Goal: Task Accomplishment & Management: Manage account settings

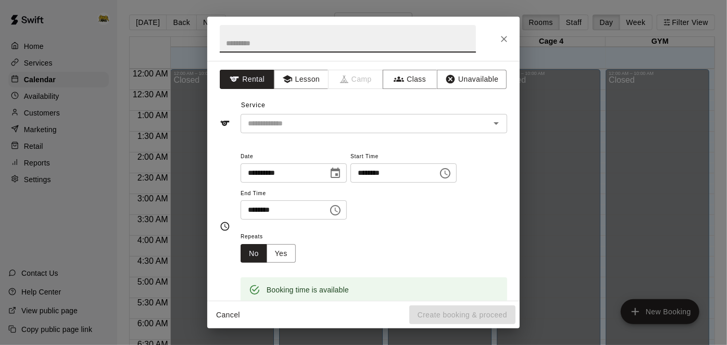
scroll to position [617, 0]
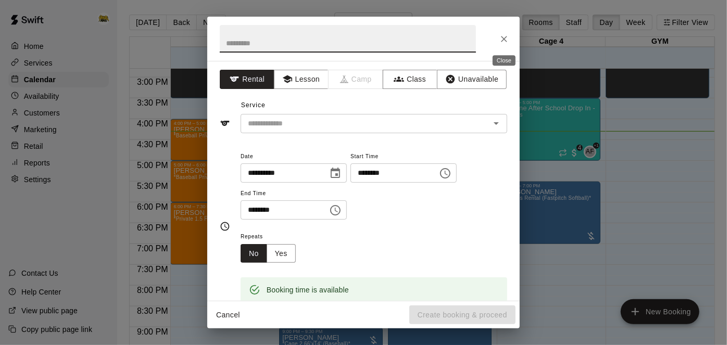
click at [506, 42] on icon "Close" at bounding box center [504, 39] width 10 height 10
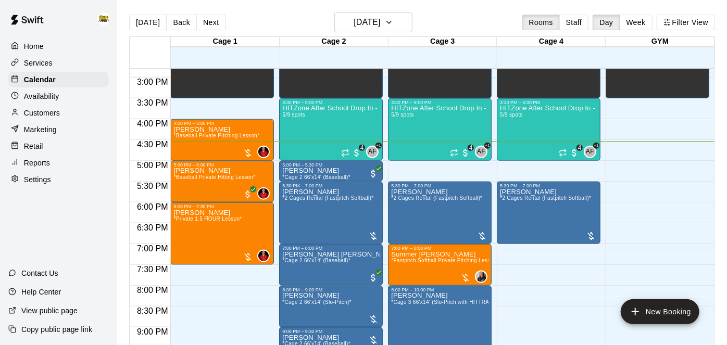
click at [44, 115] on p "Customers" at bounding box center [42, 113] width 36 height 10
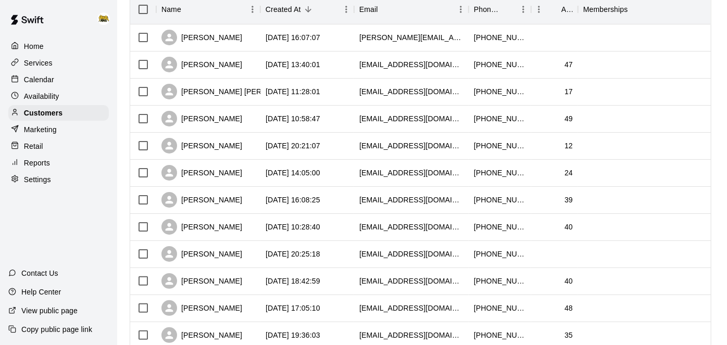
scroll to position [144, 0]
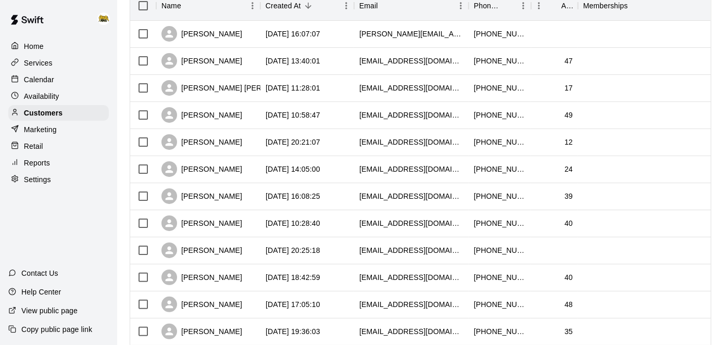
click at [36, 86] on div "Calendar" at bounding box center [58, 80] width 101 height 16
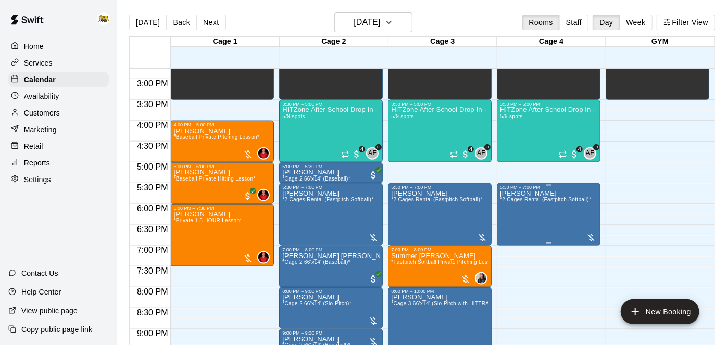
scroll to position [614, 0]
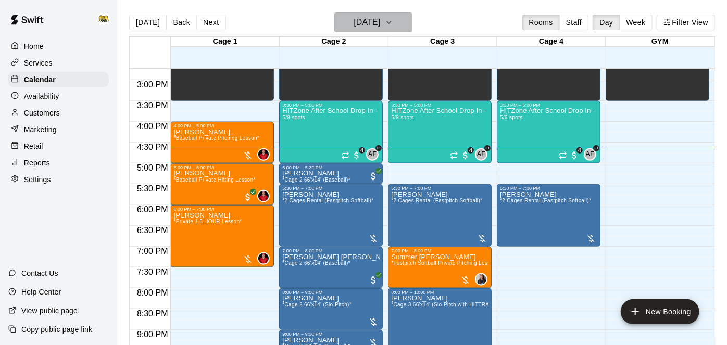
click at [380, 29] on h6 "[DATE]" at bounding box center [367, 22] width 27 height 15
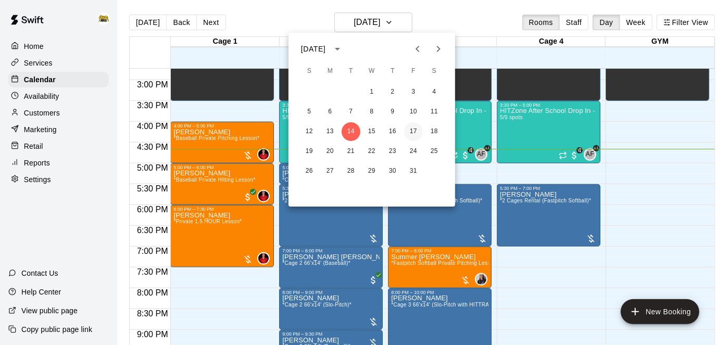
click at [416, 136] on button "17" at bounding box center [413, 131] width 19 height 19
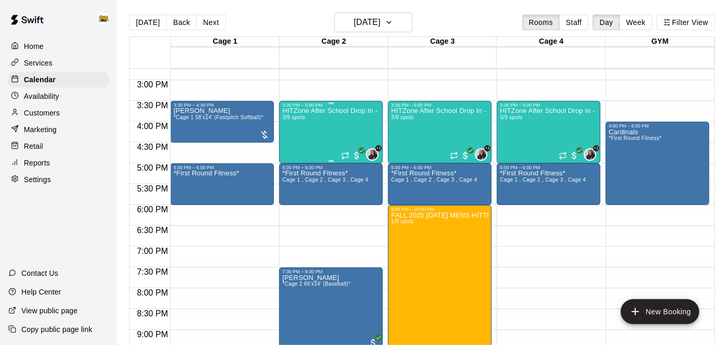
click at [315, 127] on div "HITZone After School Drop In - Registration Required 3/9 spots" at bounding box center [330, 280] width 97 height 345
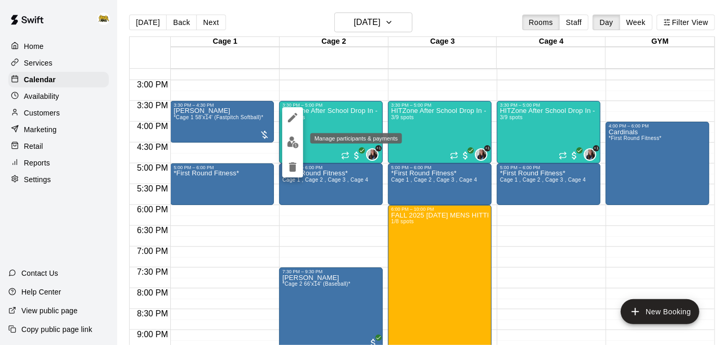
click at [292, 142] on img "edit" at bounding box center [293, 142] width 12 height 12
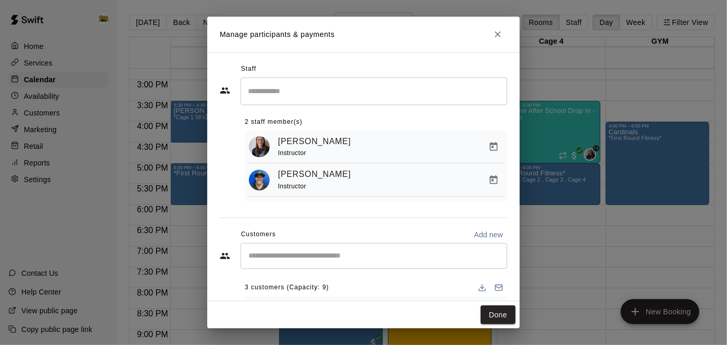
click at [398, 256] on input "Start typing to search customers..." at bounding box center [373, 256] width 257 height 10
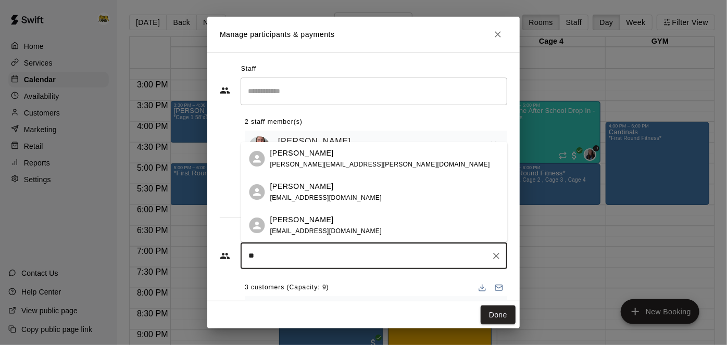
type input "*"
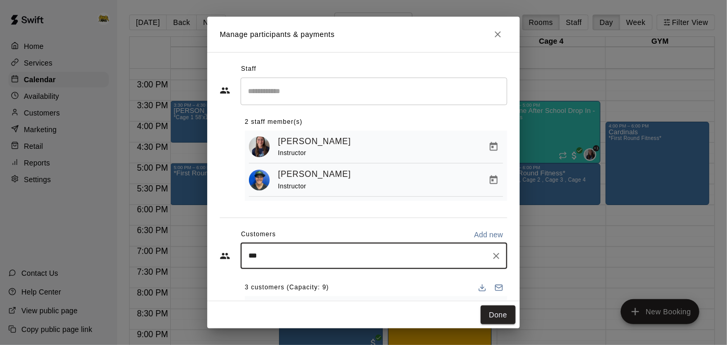
type input "****"
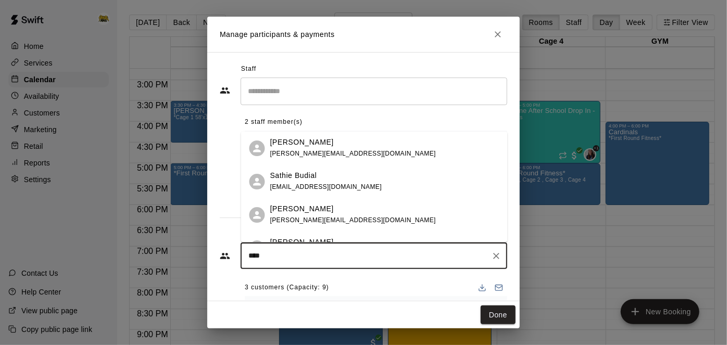
click at [313, 221] on span "[PERSON_NAME][EMAIL_ADDRESS][DOMAIN_NAME]" at bounding box center [353, 220] width 166 height 7
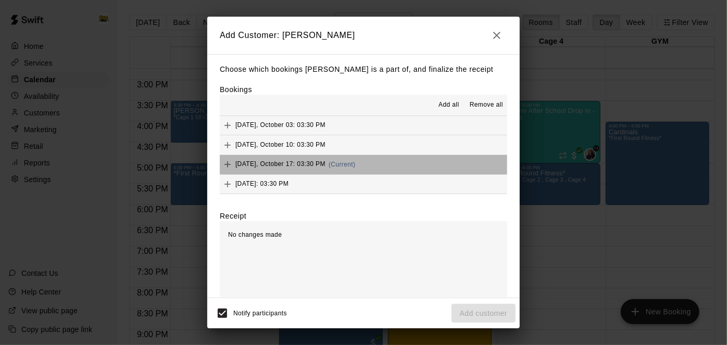
click at [391, 162] on button "[DATE], October 17: 03:30 PM (Current)" at bounding box center [363, 164] width 287 height 19
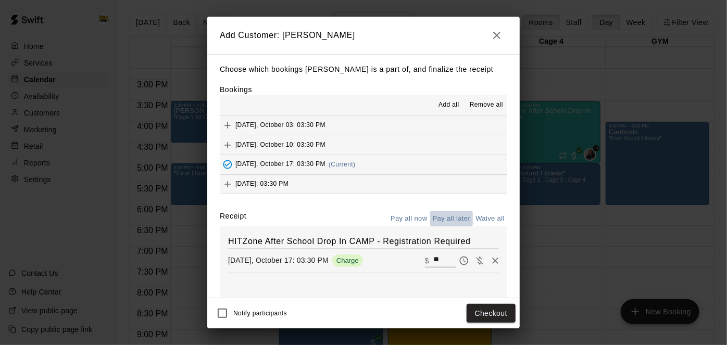
click at [463, 211] on button "Pay all later" at bounding box center [451, 219] width 43 height 16
click at [487, 307] on button "Add customer" at bounding box center [483, 313] width 64 height 19
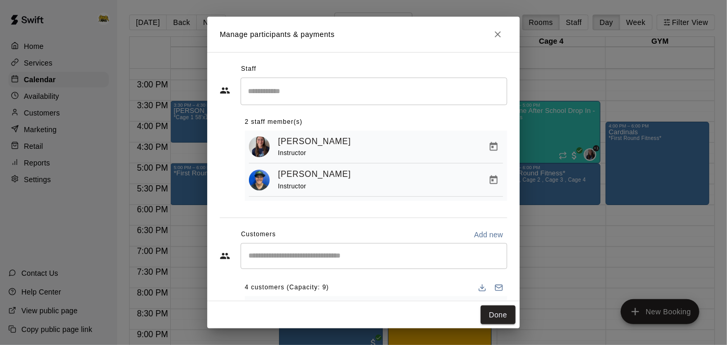
click at [487, 307] on button "Done" at bounding box center [498, 315] width 35 height 19
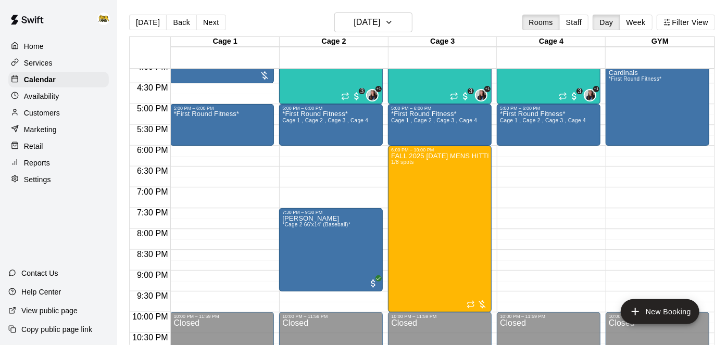
scroll to position [622, 0]
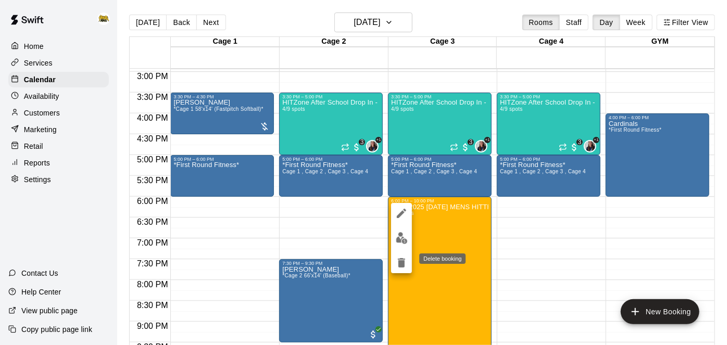
click at [403, 263] on icon "delete" at bounding box center [401, 262] width 7 height 9
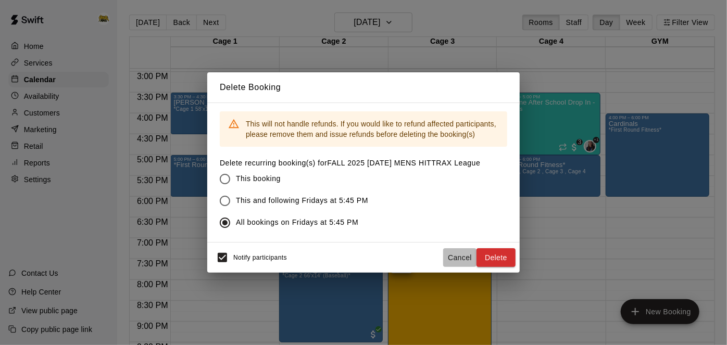
click at [459, 259] on button "Cancel" at bounding box center [459, 257] width 33 height 19
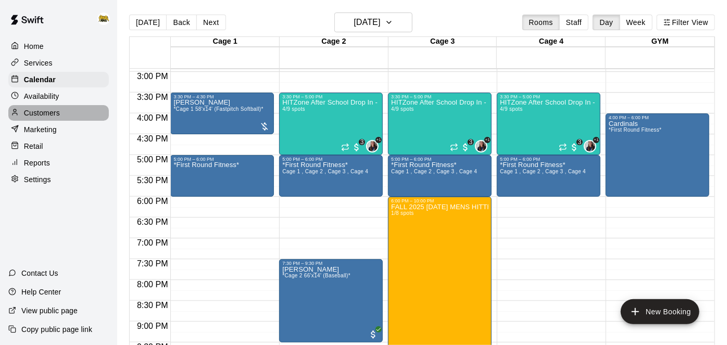
click at [59, 118] on div "Customers" at bounding box center [58, 113] width 101 height 16
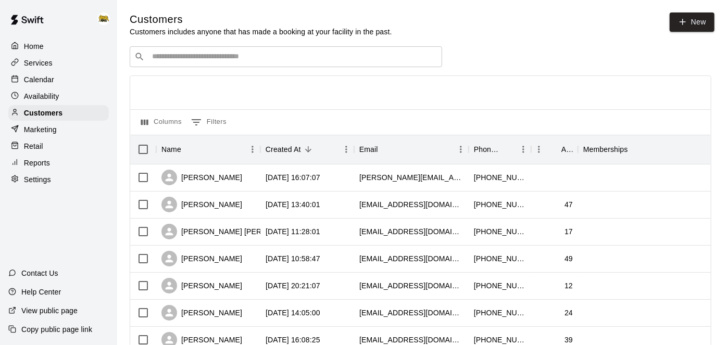
click at [52, 82] on p "Calendar" at bounding box center [39, 79] width 30 height 10
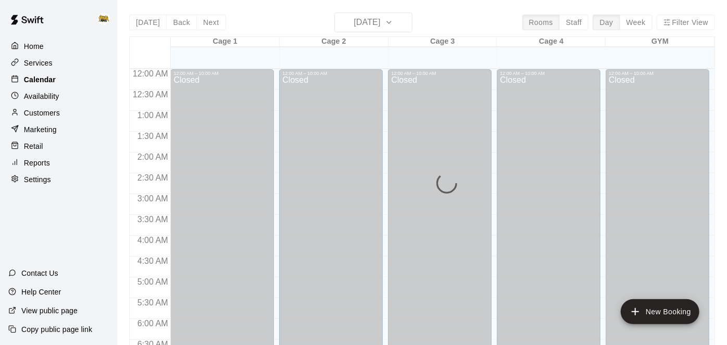
scroll to position [680, 0]
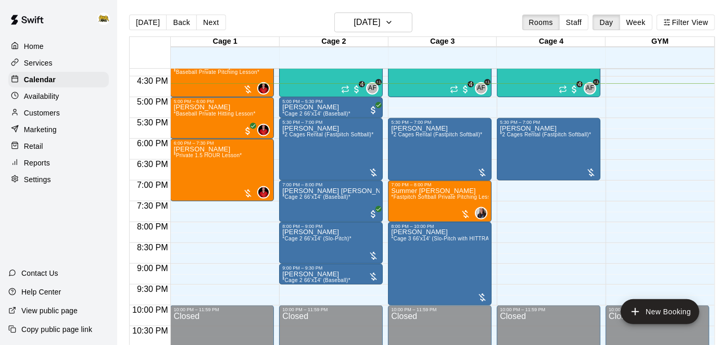
click at [46, 62] on p "Services" at bounding box center [38, 63] width 29 height 10
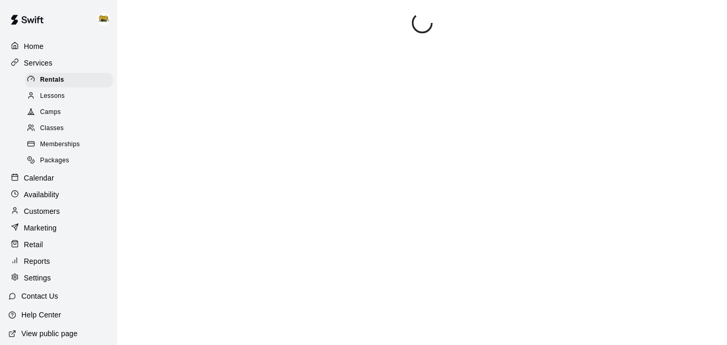
click at [114, 102] on link "Lessons" at bounding box center [71, 96] width 92 height 16
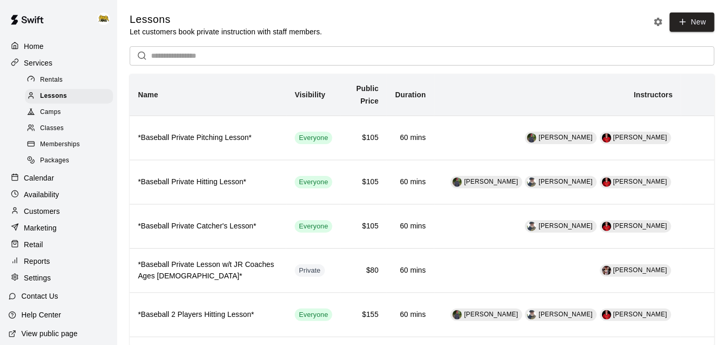
click at [66, 131] on div "Classes" at bounding box center [69, 128] width 88 height 15
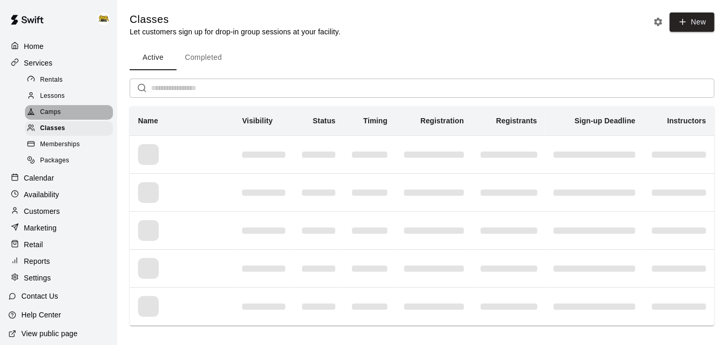
click at [60, 115] on span "Camps" at bounding box center [50, 112] width 21 height 10
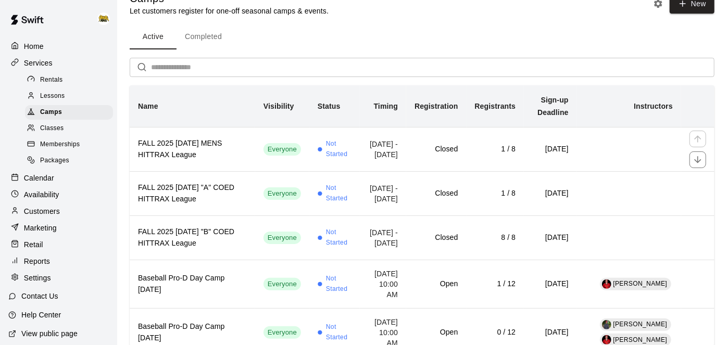
scroll to position [22, 0]
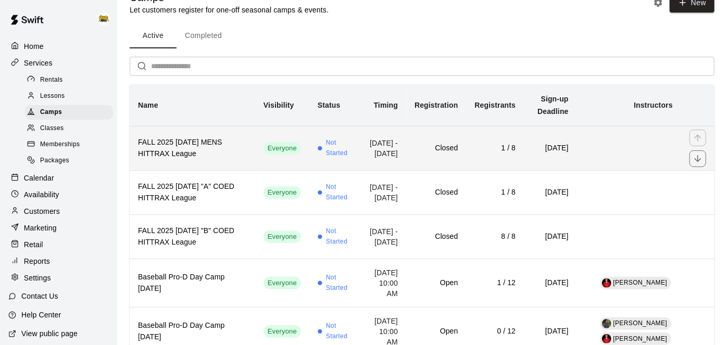
click at [419, 164] on td "Closed" at bounding box center [436, 148] width 60 height 44
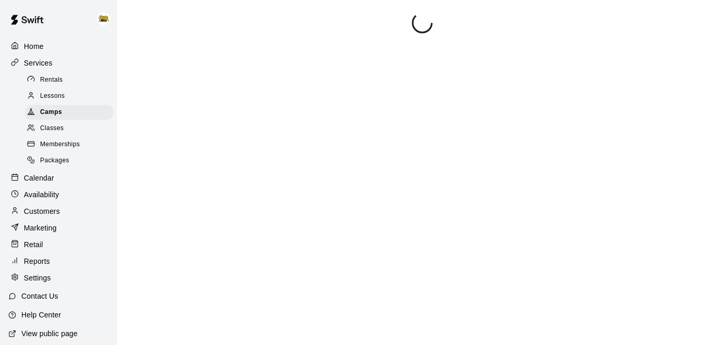
click at [419, 164] on div at bounding box center [422, 184] width 585 height 345
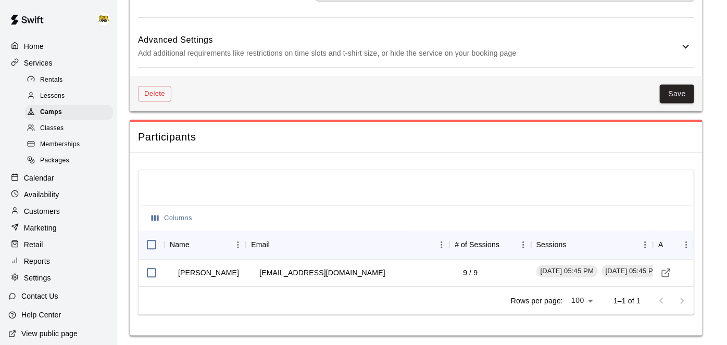
scroll to position [1158, 0]
click at [38, 52] on p "Home" at bounding box center [34, 46] width 20 height 10
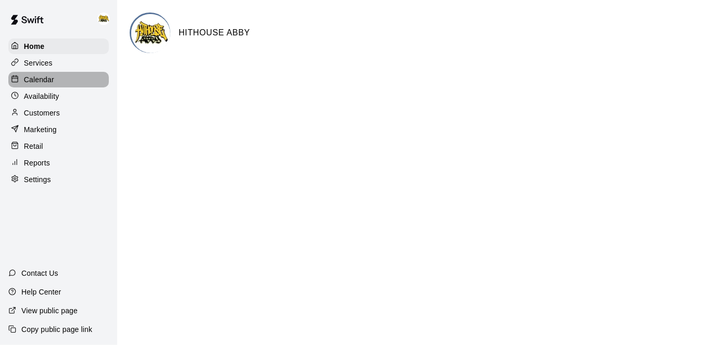
click at [41, 83] on p "Calendar" at bounding box center [39, 79] width 30 height 10
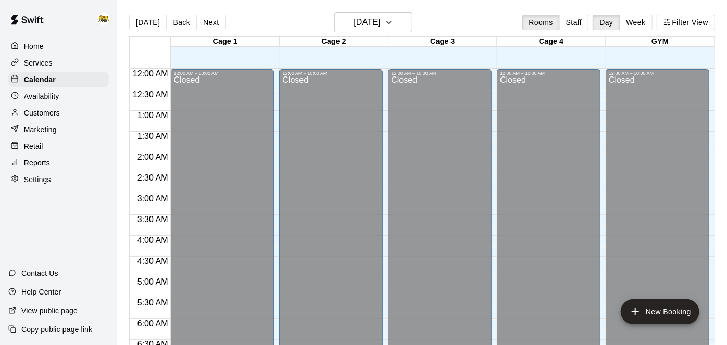
scroll to position [680, 0]
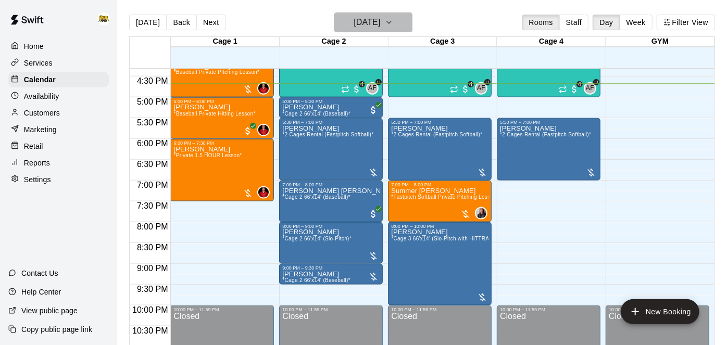
click at [393, 28] on icon "button" at bounding box center [389, 22] width 8 height 12
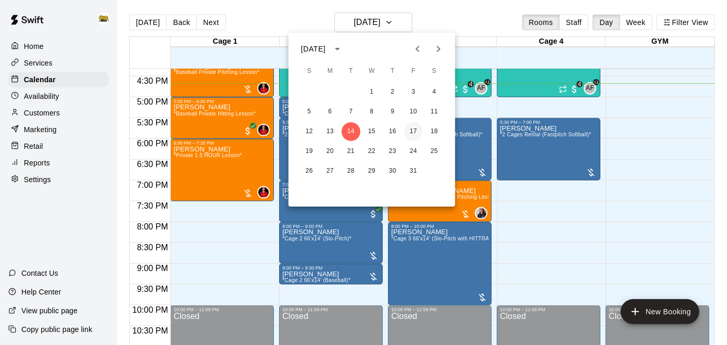
click at [417, 130] on button "17" at bounding box center [413, 131] width 19 height 19
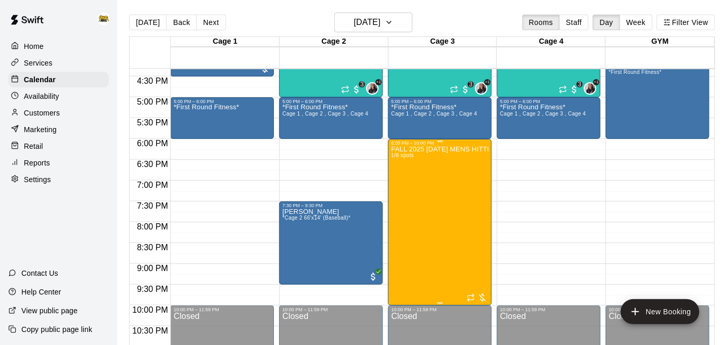
click at [437, 221] on div "FALL 2025 [DATE] MENS HITTRAX League 1/8 spots" at bounding box center [439, 318] width 97 height 345
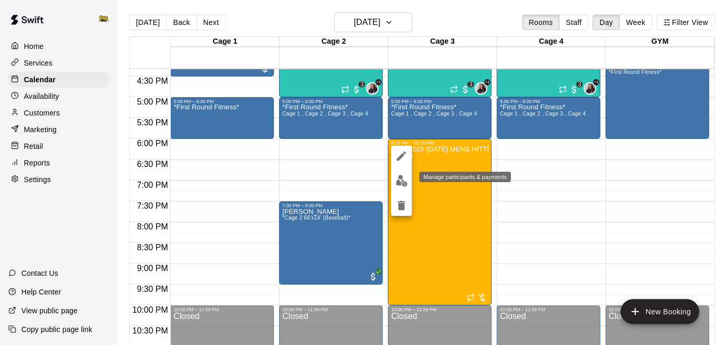
click at [399, 182] on img "edit" at bounding box center [402, 181] width 12 height 12
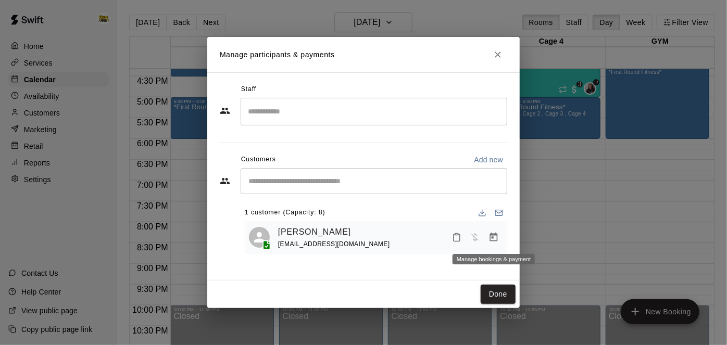
click at [496, 240] on icon "Manage bookings & payment" at bounding box center [493, 237] width 10 height 10
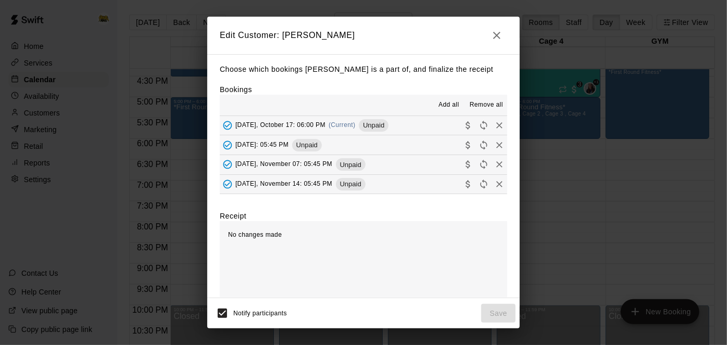
click at [488, 103] on span "Remove all" at bounding box center [486, 105] width 33 height 10
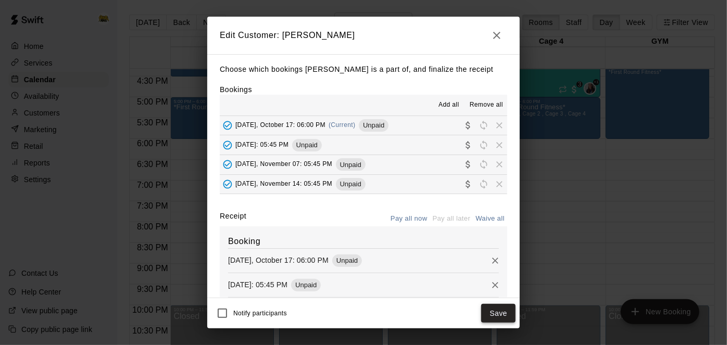
click at [497, 311] on button "Save" at bounding box center [498, 313] width 34 height 19
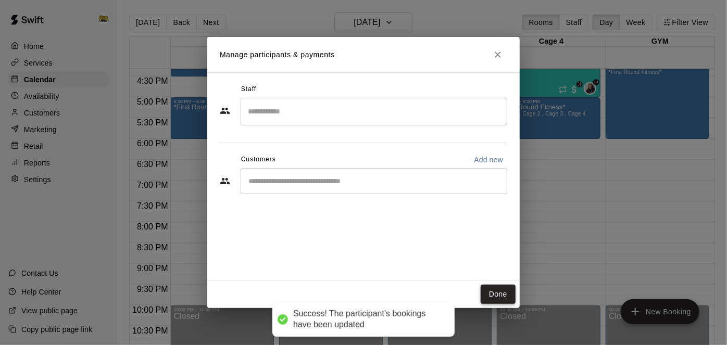
click at [505, 298] on button "Done" at bounding box center [498, 294] width 35 height 19
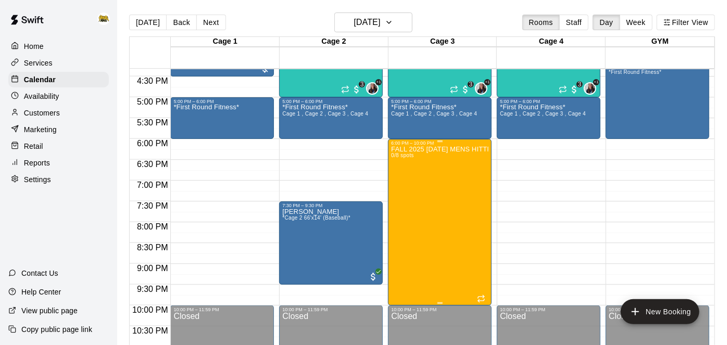
click at [435, 203] on div "FALL 2025 [DATE] MENS HITTRAX League 0/8 spots" at bounding box center [439, 318] width 97 height 345
click at [404, 209] on icon "delete" at bounding box center [401, 205] width 7 height 9
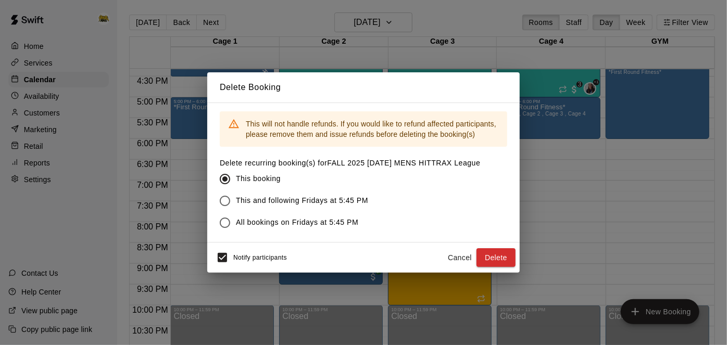
click at [404, 209] on label "This and following Fridays at 5:45 PM" at bounding box center [343, 201] width 258 height 22
click at [503, 259] on button "Delete" at bounding box center [495, 257] width 39 height 19
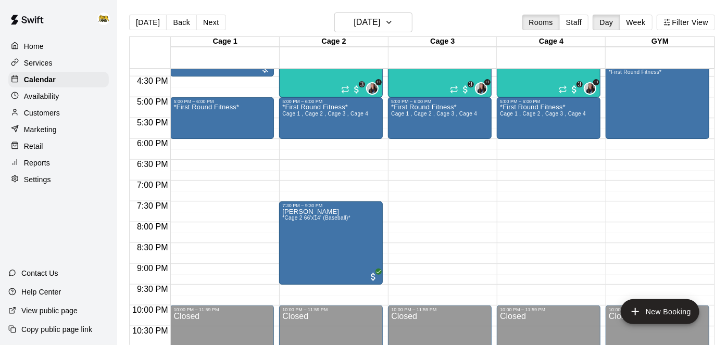
click at [49, 65] on p "Services" at bounding box center [38, 63] width 29 height 10
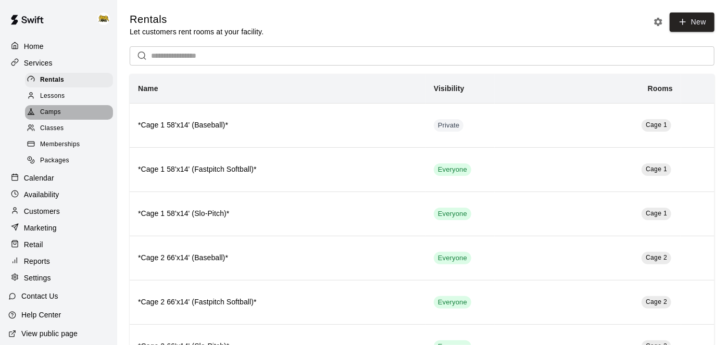
click at [51, 108] on span "Camps" at bounding box center [50, 112] width 21 height 10
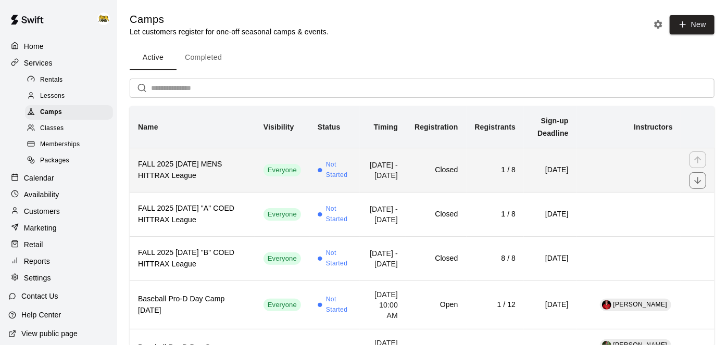
click at [467, 181] on td "1 / 8" at bounding box center [496, 170] width 58 height 44
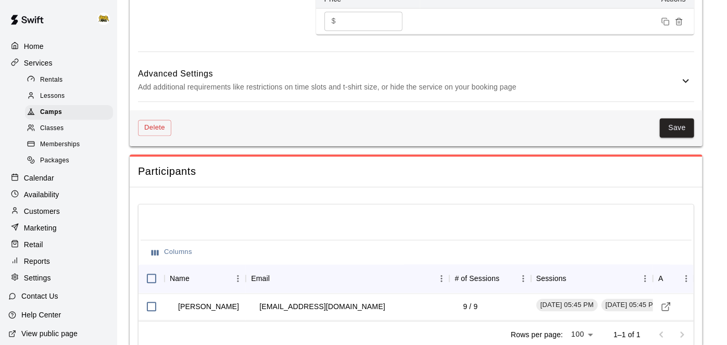
scroll to position [976, 0]
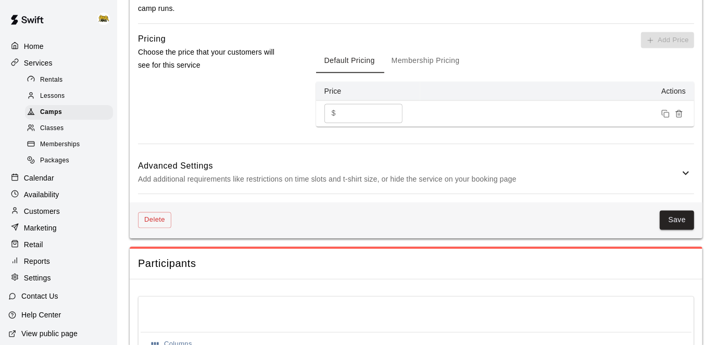
scroll to position [911, 0]
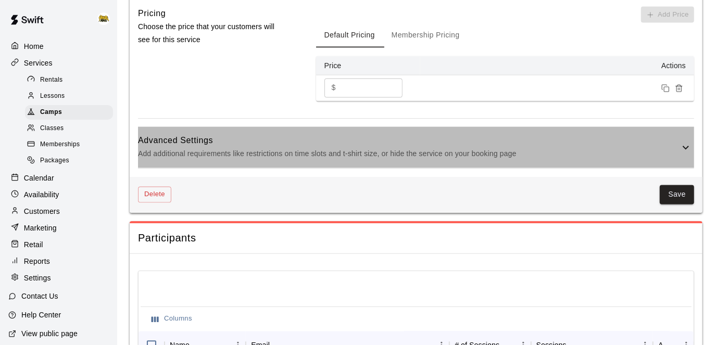
click at [693, 143] on div "Advanced Settings Add additional requirements like restrictions on time slots a…" at bounding box center [416, 147] width 556 height 41
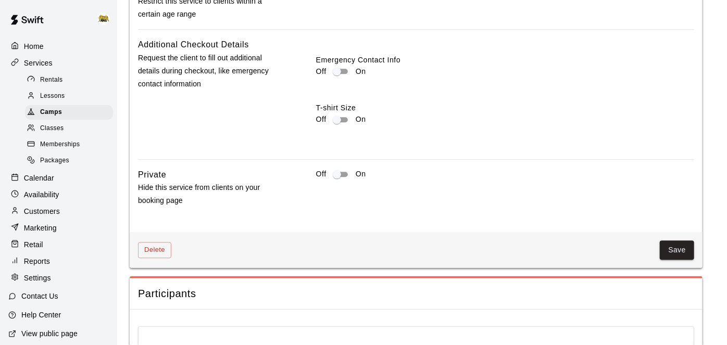
scroll to position [1250, 0]
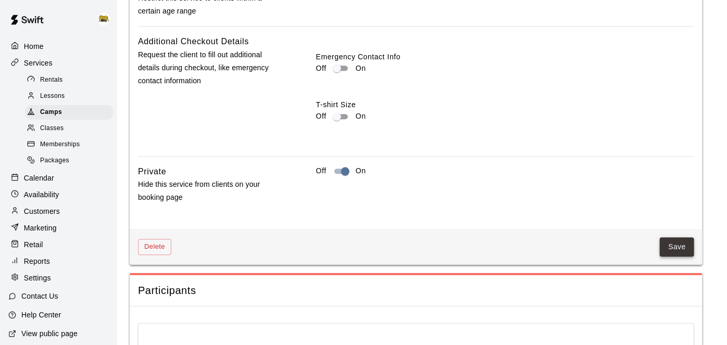
click at [674, 248] on button "Save" at bounding box center [677, 246] width 34 height 19
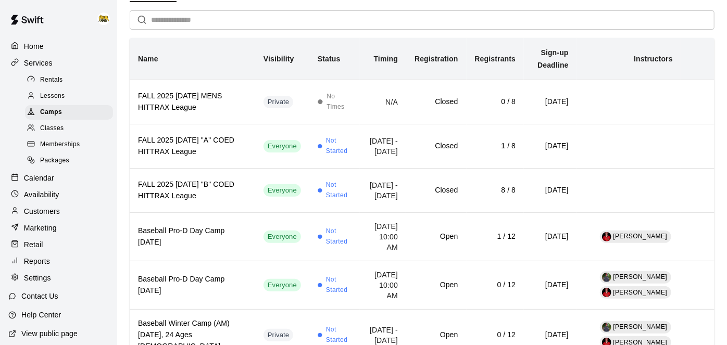
scroll to position [73, 0]
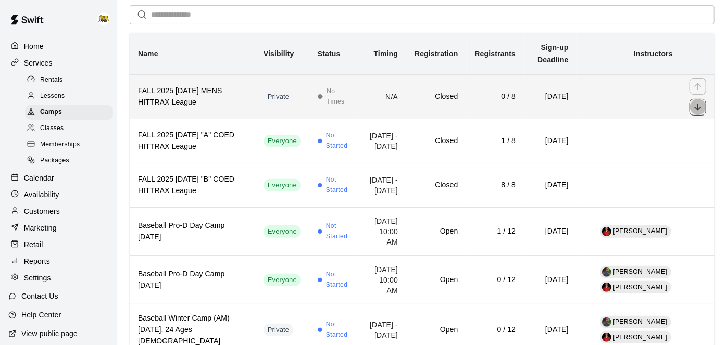
click at [703, 112] on icon "move item down" at bounding box center [698, 107] width 10 height 10
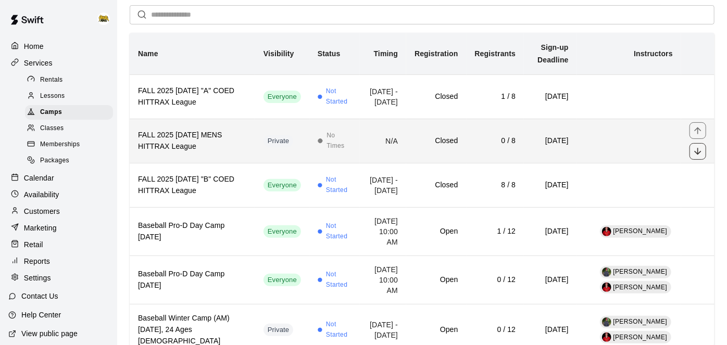
click at [700, 160] on button "move item down" at bounding box center [697, 151] width 17 height 17
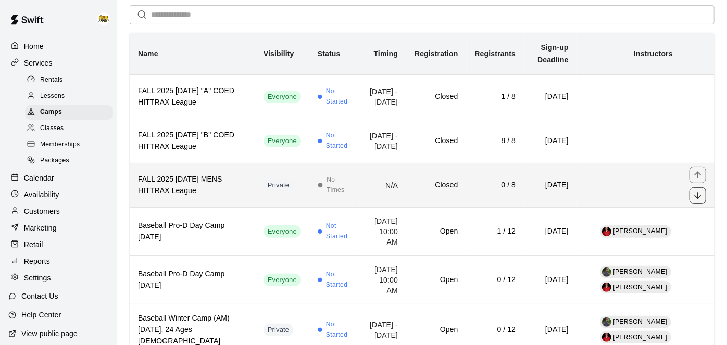
click at [696, 204] on button "move item down" at bounding box center [697, 195] width 17 height 17
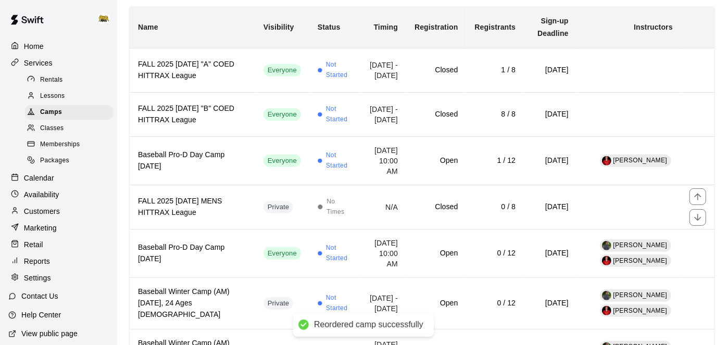
scroll to position [141, 0]
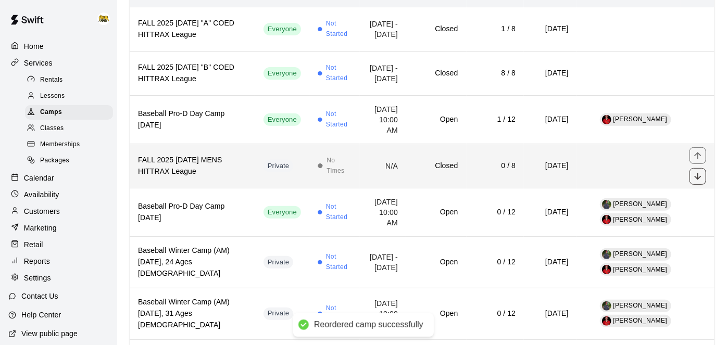
click at [698, 185] on button "move item down" at bounding box center [697, 176] width 17 height 17
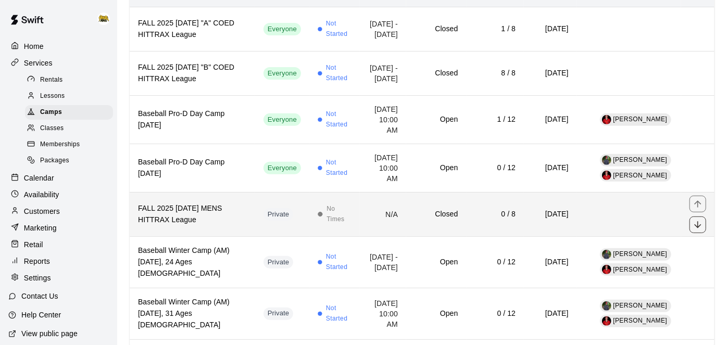
click at [699, 230] on icon "move item down" at bounding box center [698, 225] width 10 height 10
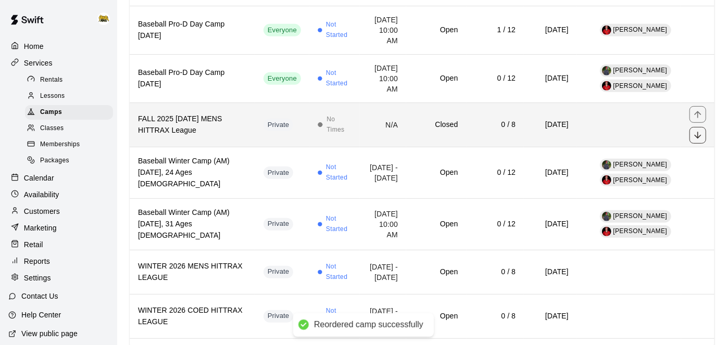
scroll to position [232, 0]
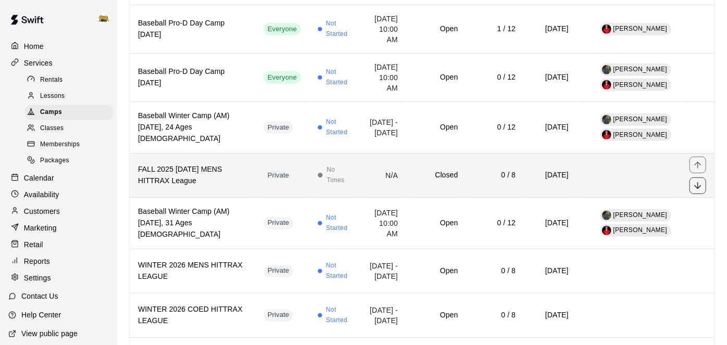
click at [695, 194] on button "move item down" at bounding box center [697, 186] width 17 height 17
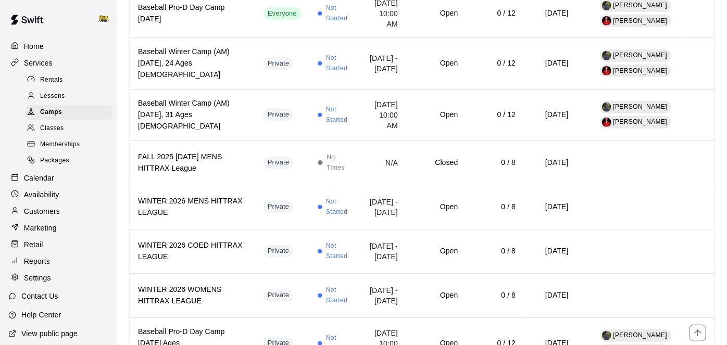
scroll to position [313, 0]
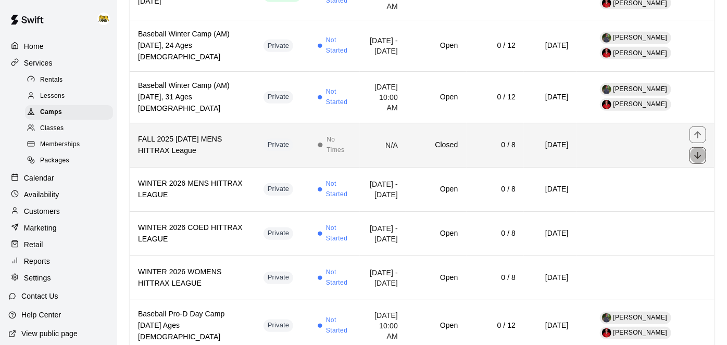
click at [696, 161] on icon "move item down" at bounding box center [698, 155] width 10 height 10
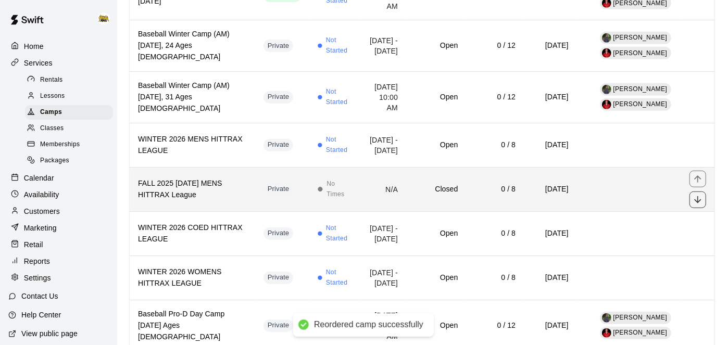
click at [699, 203] on icon "move item down" at bounding box center [697, 199] width 7 height 7
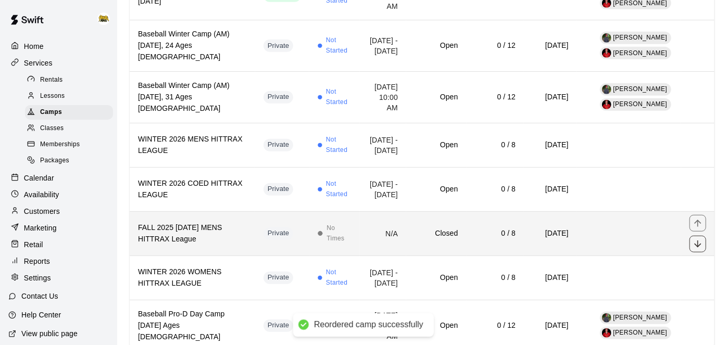
click at [701, 249] on icon "move item down" at bounding box center [698, 244] width 10 height 10
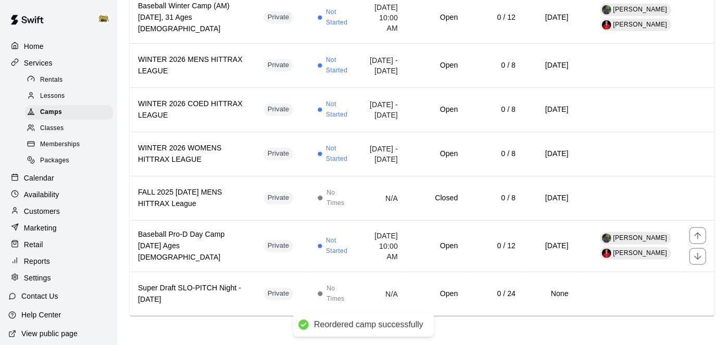
scroll to position [418, 0]
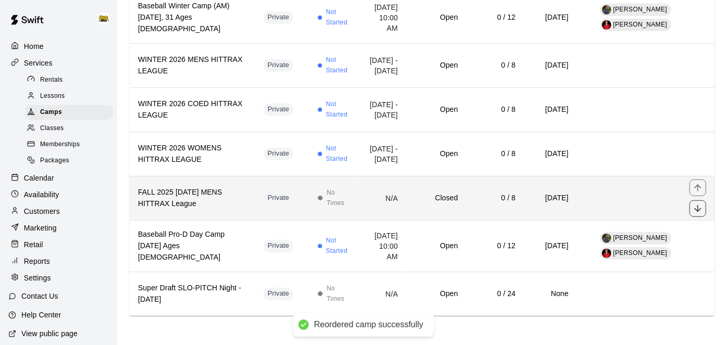
click at [700, 214] on icon "move item down" at bounding box center [698, 209] width 10 height 10
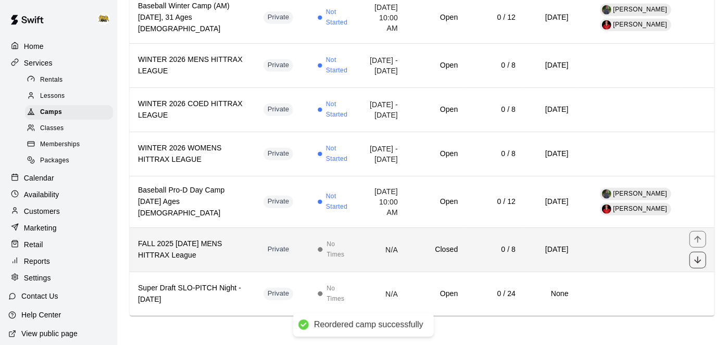
click at [698, 263] on icon "move item down" at bounding box center [697, 260] width 7 height 7
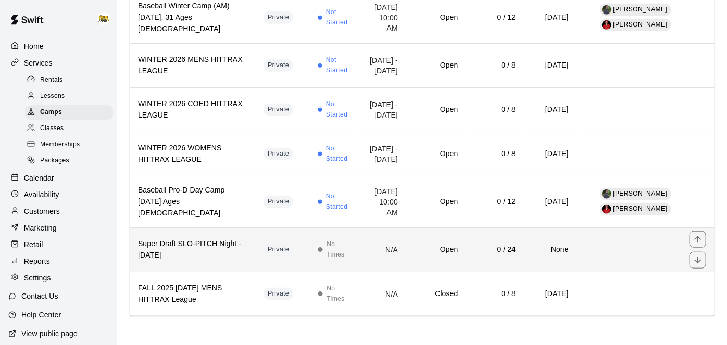
scroll to position [0, 0]
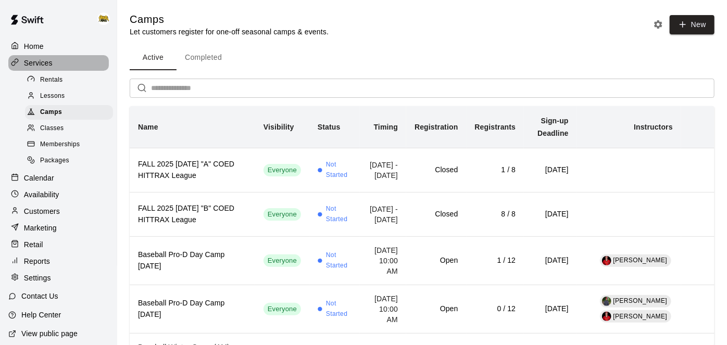
click at [36, 55] on div "Services" at bounding box center [58, 63] width 101 height 16
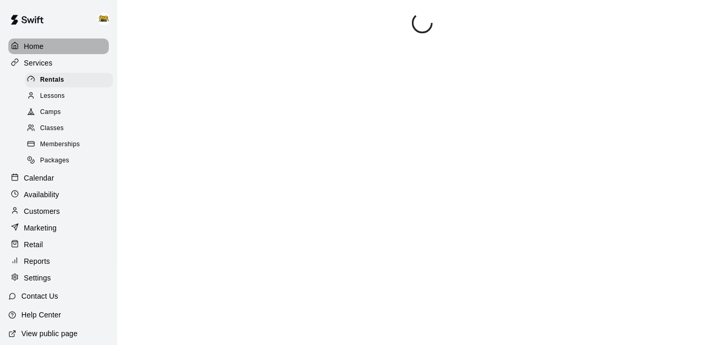
click at [35, 47] on p "Home" at bounding box center [34, 46] width 20 height 10
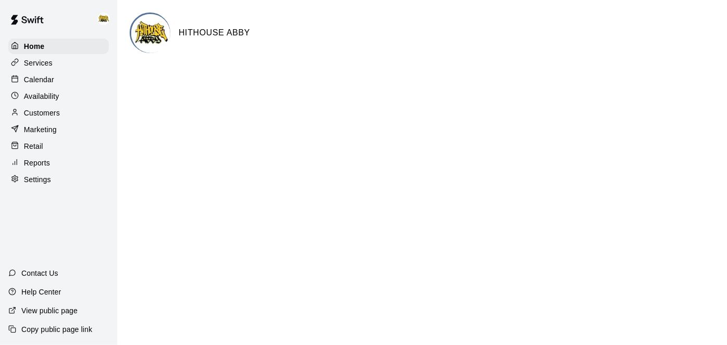
click at [62, 78] on div "Calendar" at bounding box center [58, 80] width 101 height 16
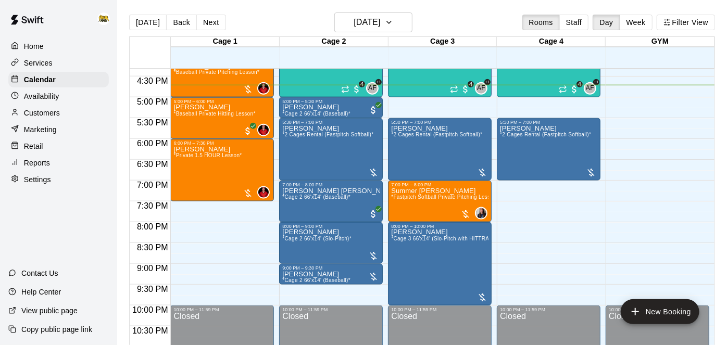
scroll to position [619, 0]
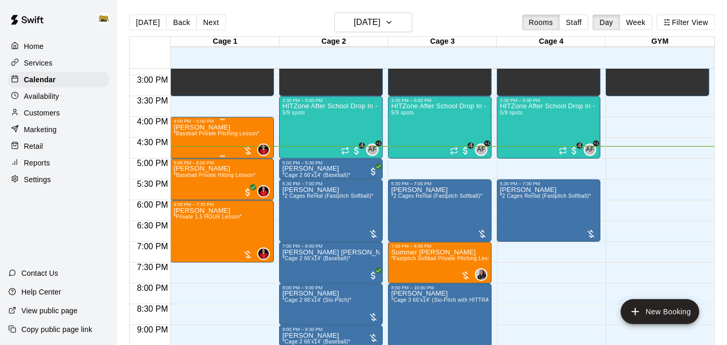
click at [198, 128] on p "[PERSON_NAME]" at bounding box center [216, 128] width 86 height 0
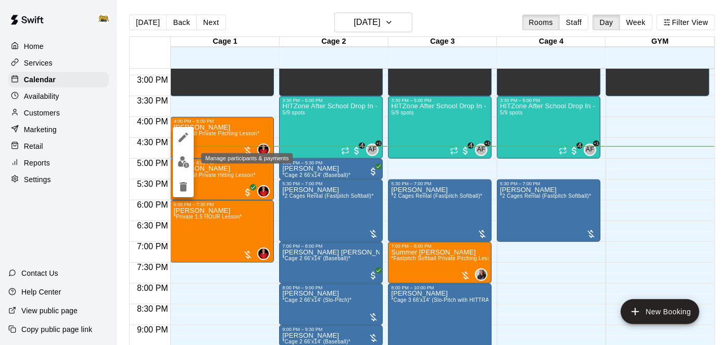
click at [187, 161] on img "edit" at bounding box center [184, 162] width 12 height 12
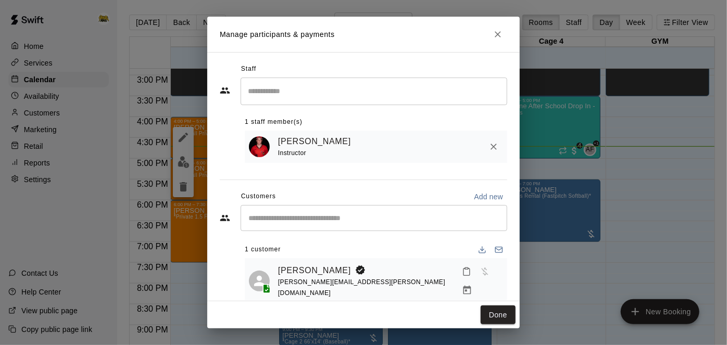
click at [458, 281] on button "Mark attendance" at bounding box center [467, 272] width 18 height 18
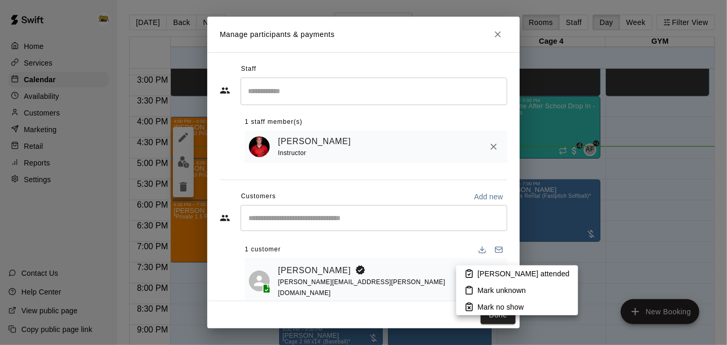
click at [473, 277] on icon at bounding box center [468, 273] width 9 height 9
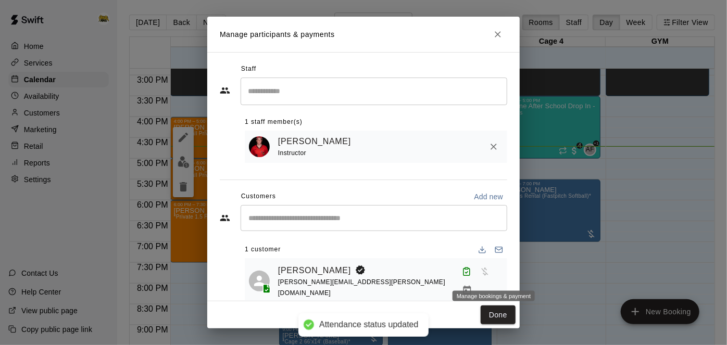
click at [472, 285] on icon "Manage bookings & payment" at bounding box center [467, 290] width 10 height 10
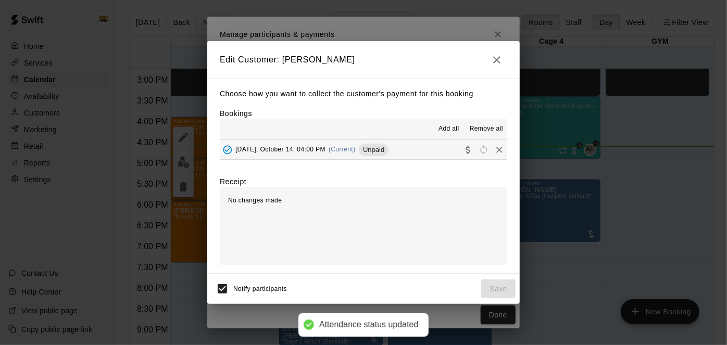
click at [442, 150] on button "Tuesday, October 14: 04:00 PM (Current) Unpaid" at bounding box center [363, 149] width 287 height 19
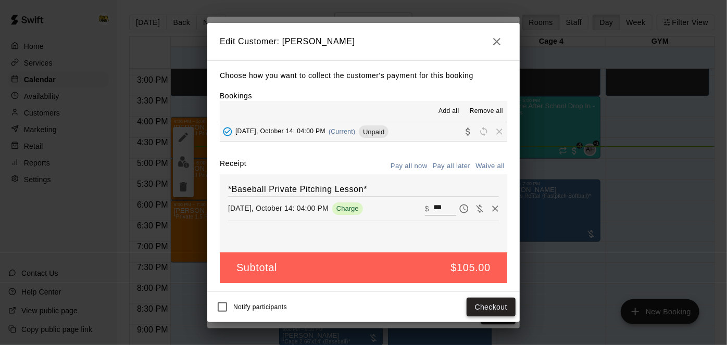
click at [496, 305] on button "Checkout" at bounding box center [491, 307] width 49 height 19
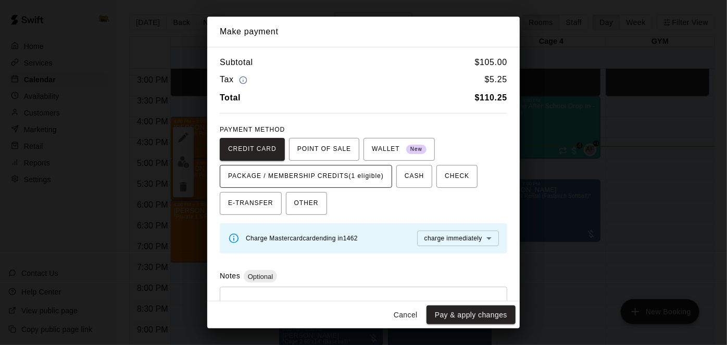
click at [367, 182] on span "PACKAGE / MEMBERSHIP CREDITS (1 eligible)" at bounding box center [306, 176] width 156 height 17
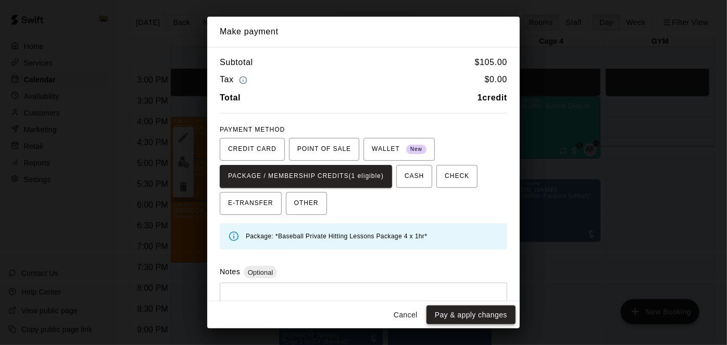
click at [474, 317] on button "Pay & apply changes" at bounding box center [470, 315] width 89 height 19
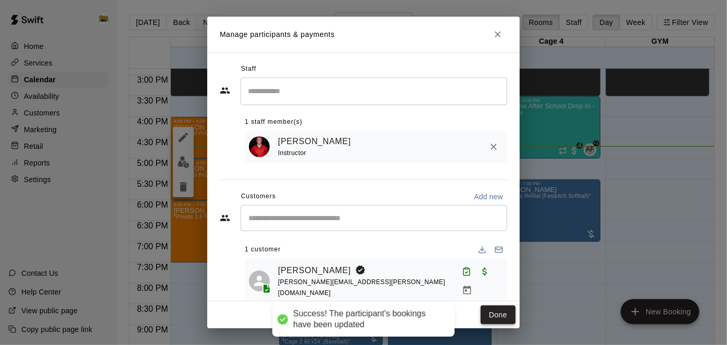
click at [493, 315] on button "Done" at bounding box center [498, 315] width 35 height 19
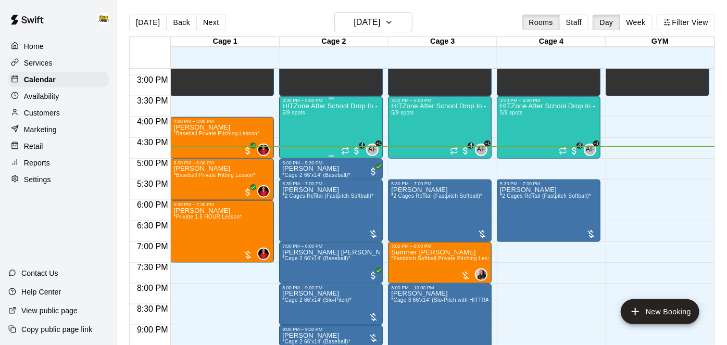
click at [334, 123] on div "HITZone After School Drop In - Registration Required 5/9 spots" at bounding box center [330, 275] width 97 height 345
click at [292, 145] on button "edit" at bounding box center [292, 138] width 21 height 20
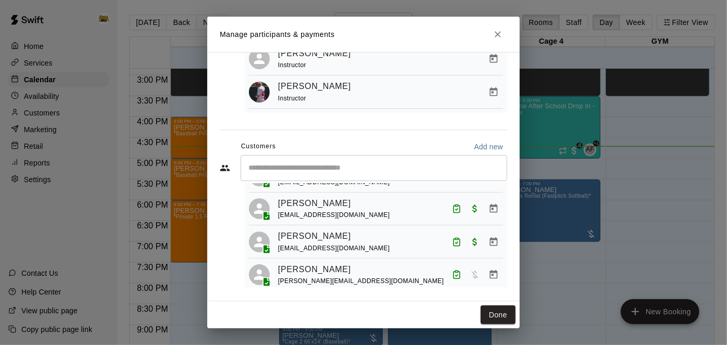
scroll to position [89, 0]
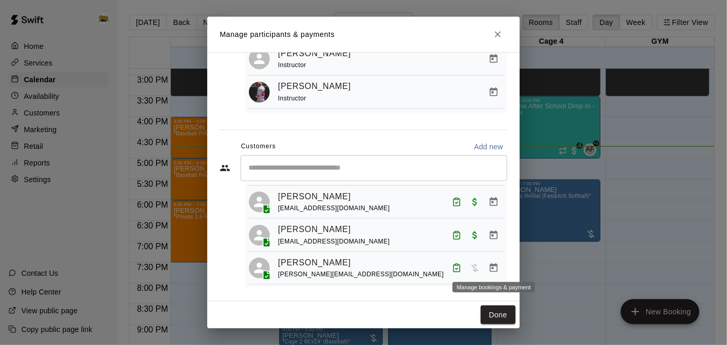
click at [496, 271] on button "Manage bookings & payment" at bounding box center [493, 268] width 19 height 19
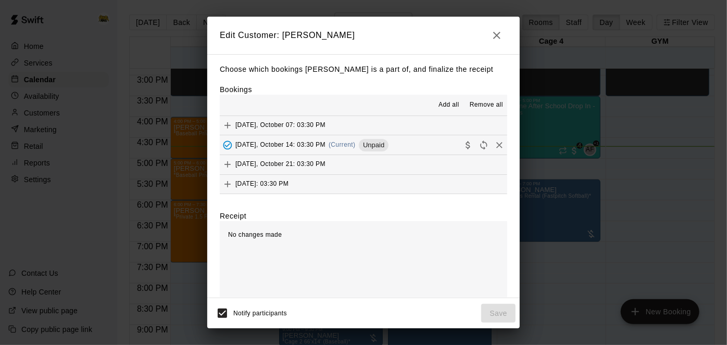
click at [405, 146] on button "Tuesday, October 14: 03:30 PM (Current) Unpaid" at bounding box center [363, 144] width 287 height 19
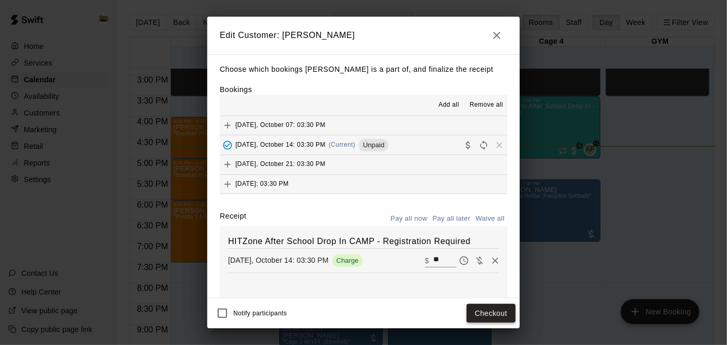
click at [498, 309] on button "Checkout" at bounding box center [491, 313] width 49 height 19
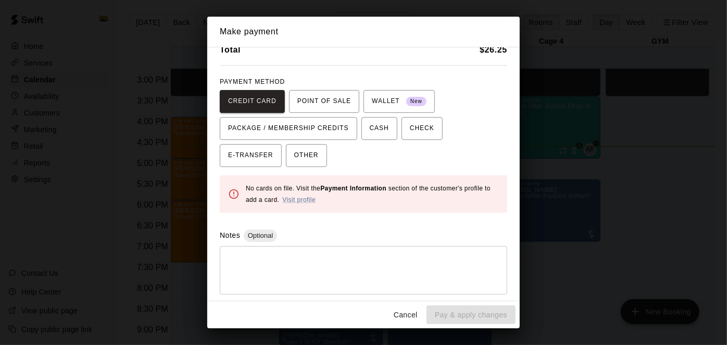
scroll to position [47, 0]
click at [405, 313] on button "Cancel" at bounding box center [405, 315] width 33 height 19
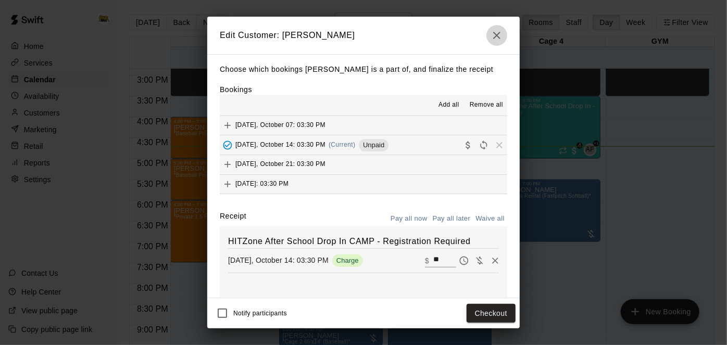
click at [499, 39] on icon "button" at bounding box center [497, 35] width 12 height 12
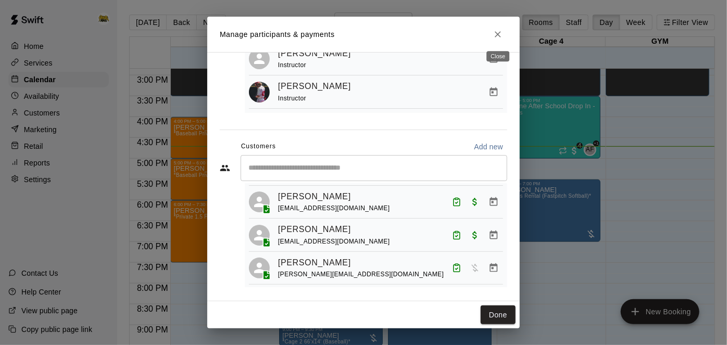
click at [497, 35] on icon "Close" at bounding box center [498, 34] width 6 height 6
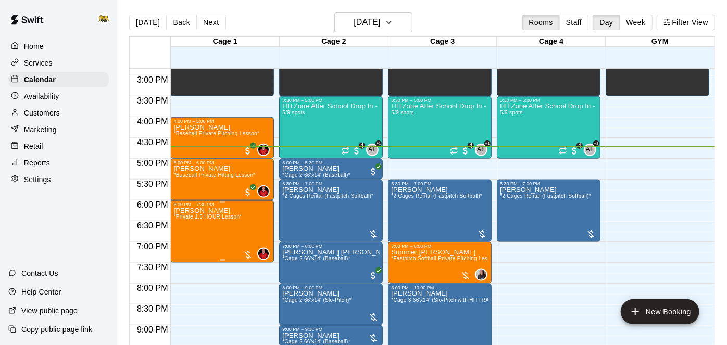
click at [560, 267] on div at bounding box center [363, 172] width 727 height 345
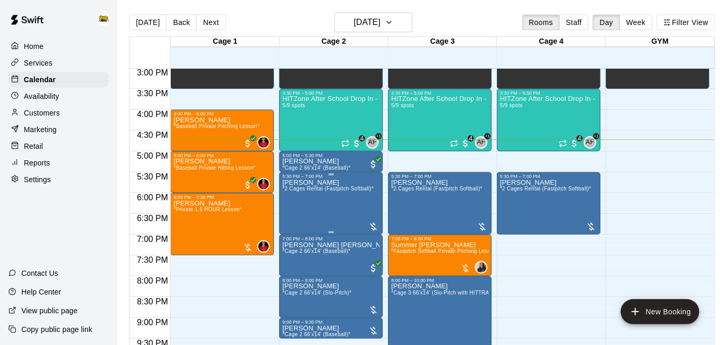
scroll to position [625, 0]
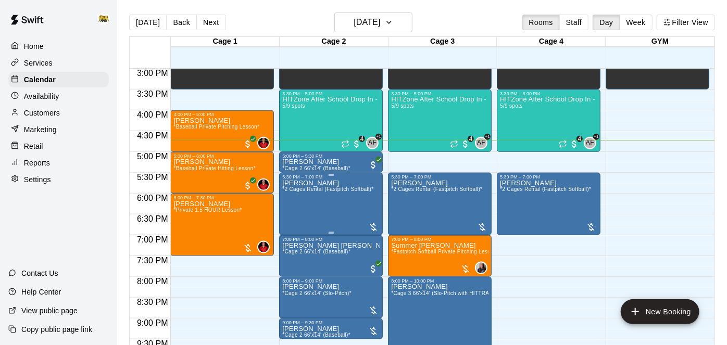
click at [288, 220] on img "edit" at bounding box center [293, 215] width 12 height 12
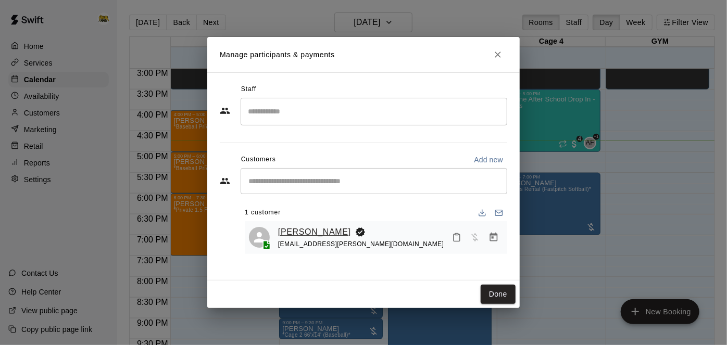
click at [310, 232] on link "[PERSON_NAME]" at bounding box center [314, 232] width 73 height 14
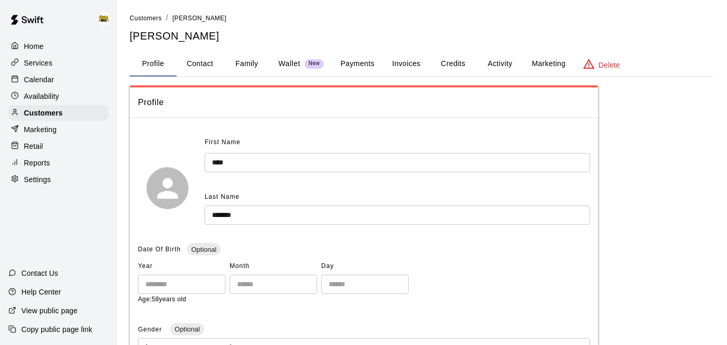
click at [365, 56] on button "Payments" at bounding box center [357, 64] width 51 height 25
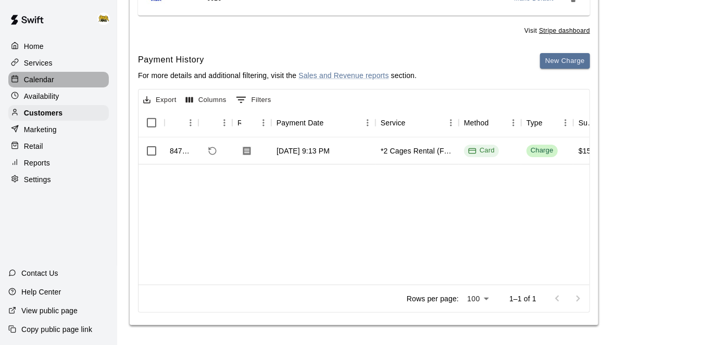
click at [38, 79] on p "Calendar" at bounding box center [39, 79] width 30 height 10
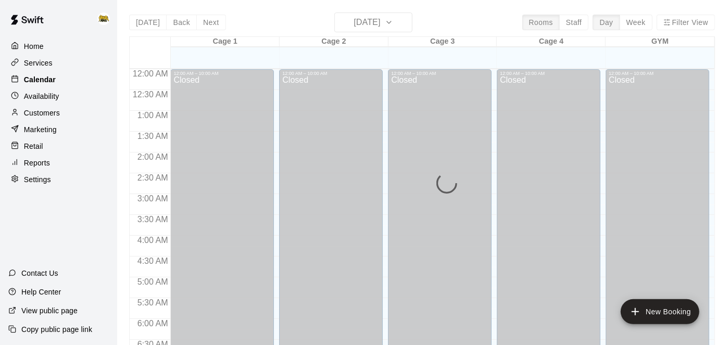
scroll to position [680, 0]
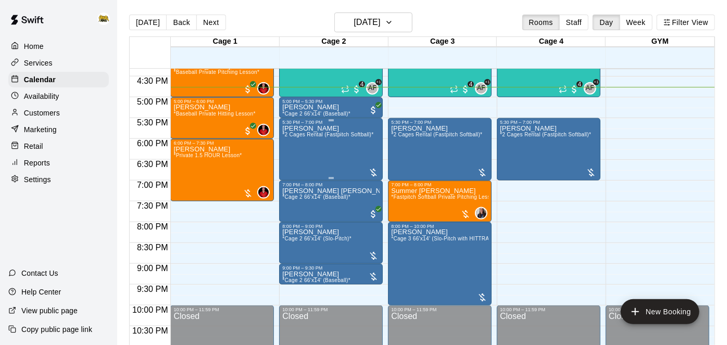
click at [320, 153] on div "Gail Holotuk *2 Cages Rental (Fastpitch Softball)*" at bounding box center [327, 297] width 91 height 345
click at [394, 28] on div at bounding box center [363, 172] width 727 height 345
click at [380, 28] on h6 "[DATE]" at bounding box center [367, 22] width 27 height 15
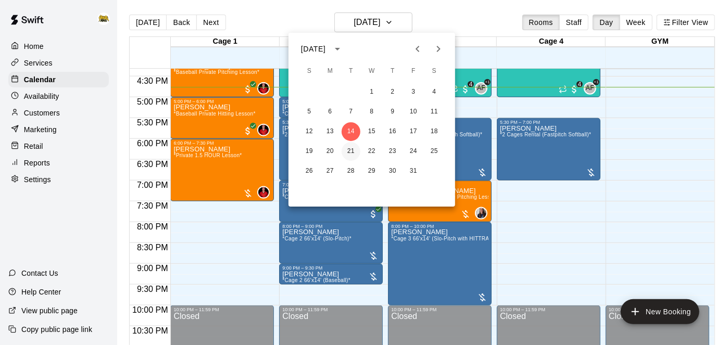
click at [354, 151] on button "21" at bounding box center [351, 151] width 19 height 19
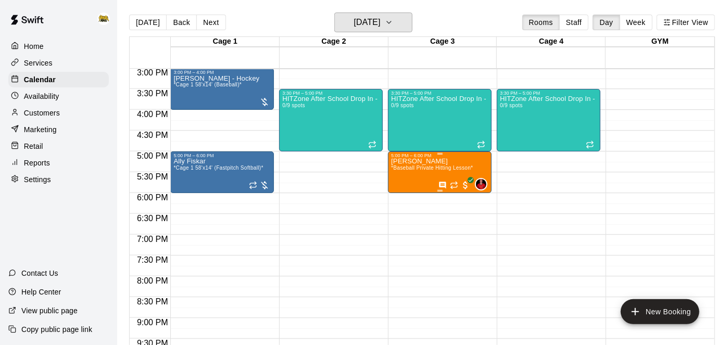
scroll to position [625, 0]
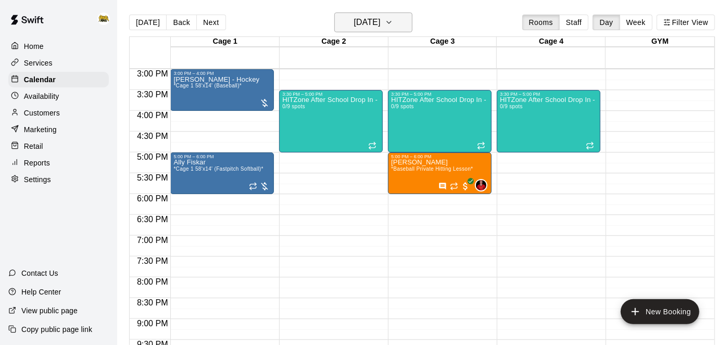
click at [380, 24] on h6 "Tuesday Oct 21" at bounding box center [367, 22] width 27 height 15
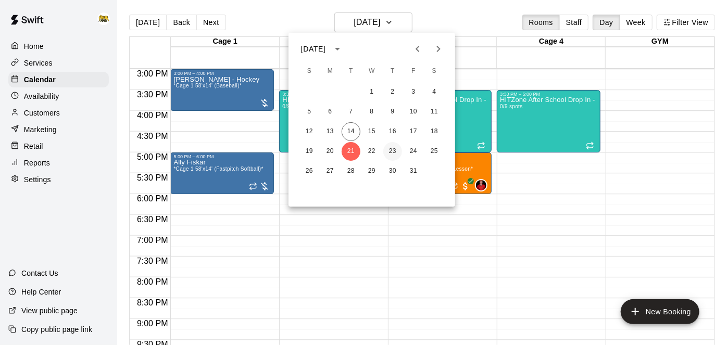
click at [395, 147] on button "23" at bounding box center [392, 151] width 19 height 19
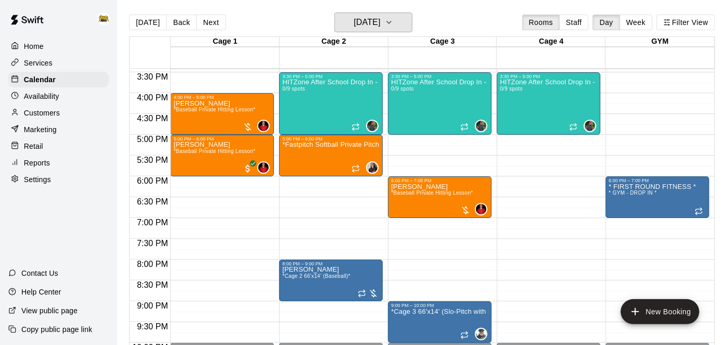
scroll to position [642, 0]
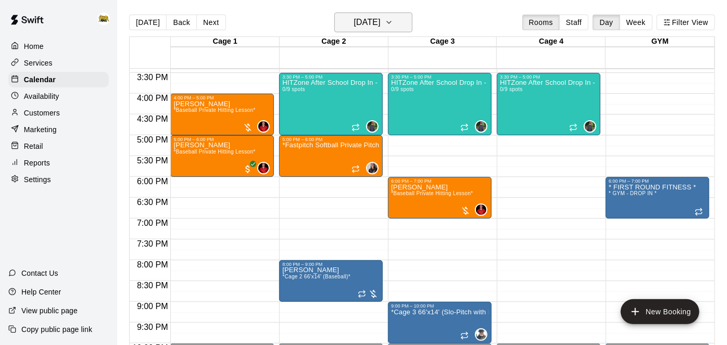
click at [363, 24] on h6 "Thursday Oct 23" at bounding box center [367, 22] width 27 height 15
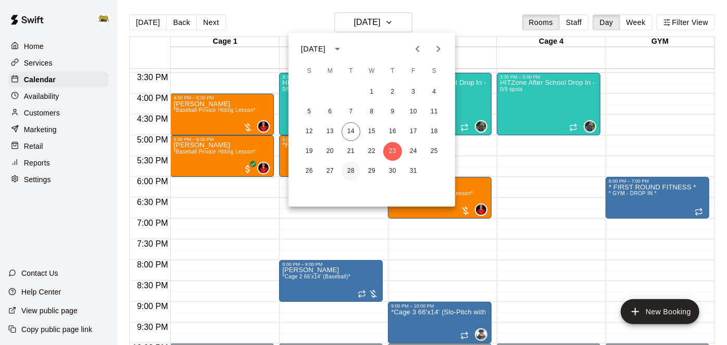
click at [354, 168] on button "28" at bounding box center [351, 171] width 19 height 19
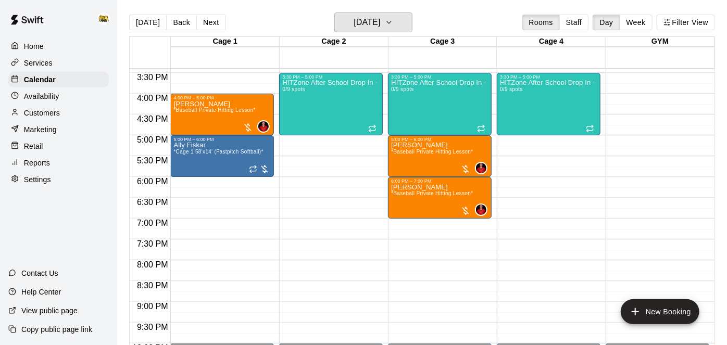
scroll to position [688, 0]
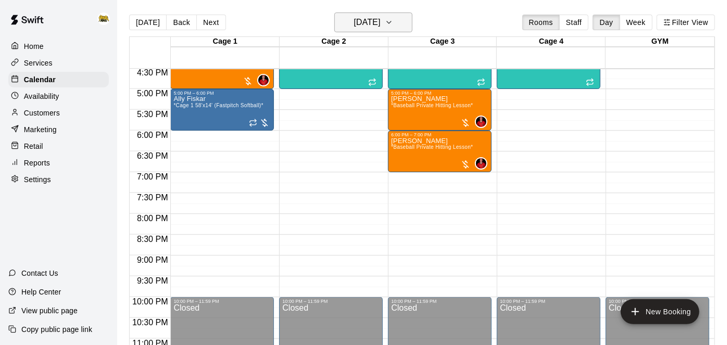
click at [380, 24] on h6 "Tuesday Oct 28" at bounding box center [367, 22] width 27 height 15
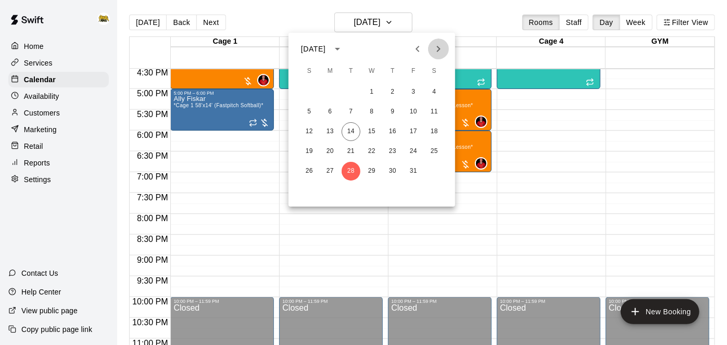
click at [447, 48] on button "Next month" at bounding box center [438, 49] width 21 height 21
click at [355, 111] on button "4" at bounding box center [351, 112] width 19 height 19
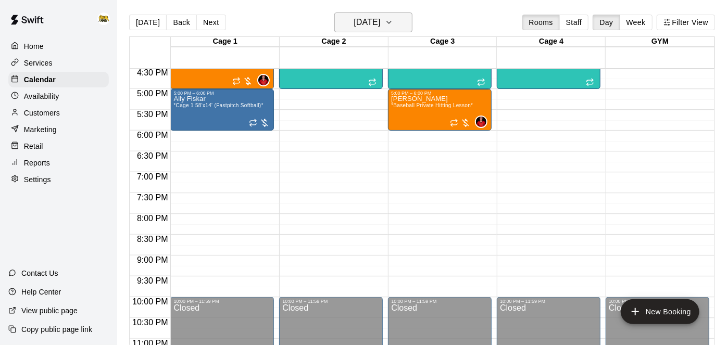
click at [393, 21] on icon "button" at bounding box center [389, 22] width 8 height 12
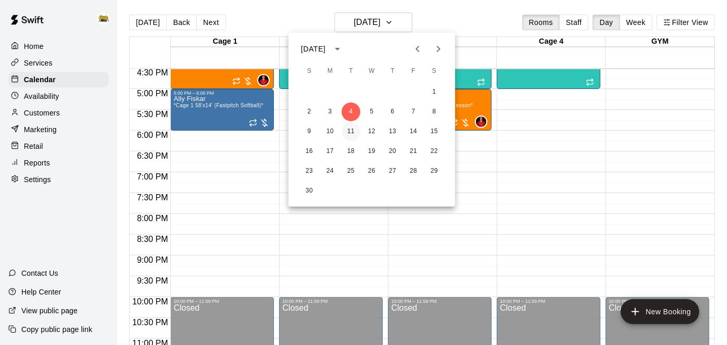
click at [354, 130] on button "11" at bounding box center [351, 131] width 19 height 19
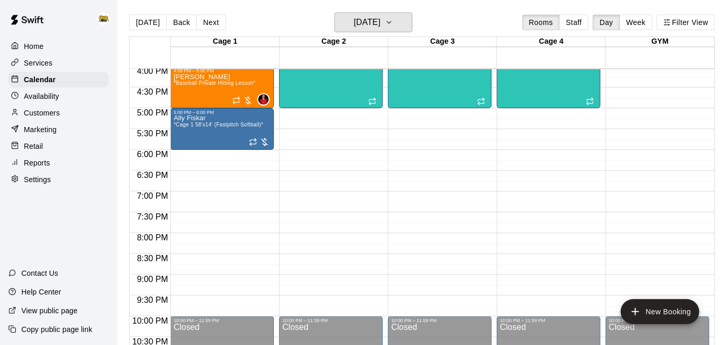
scroll to position [439, 0]
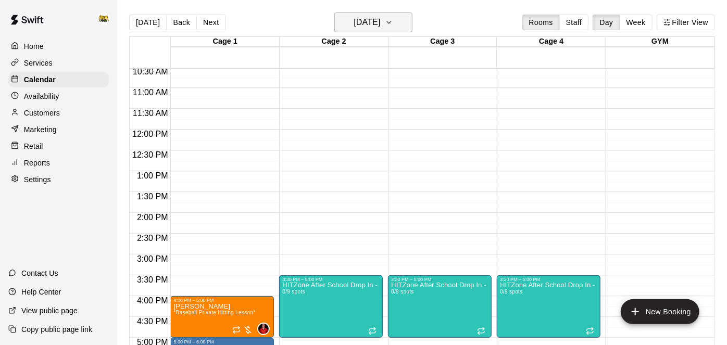
click at [380, 26] on h6 "Tuesday Nov 11" at bounding box center [367, 22] width 27 height 15
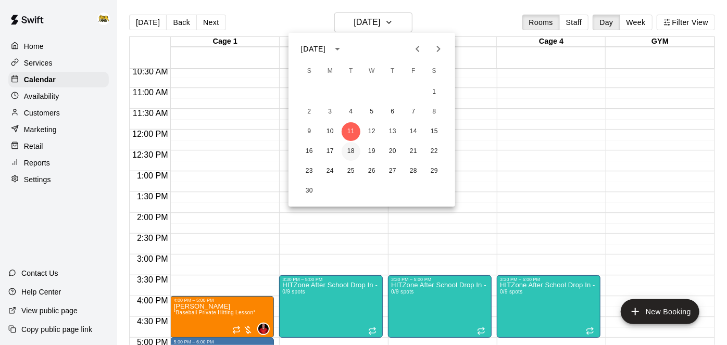
click at [348, 153] on button "18" at bounding box center [351, 151] width 19 height 19
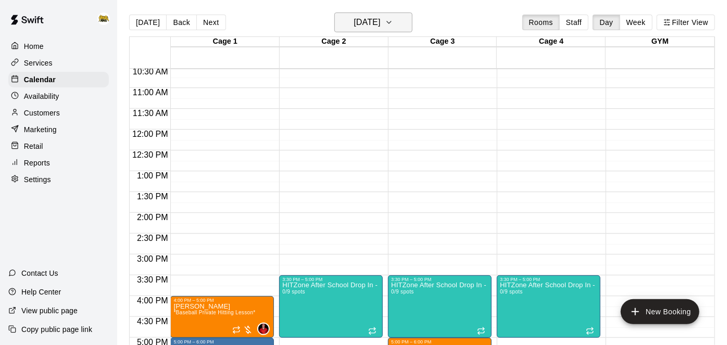
click at [354, 26] on h6 "Tuesday Nov 18" at bounding box center [367, 22] width 27 height 15
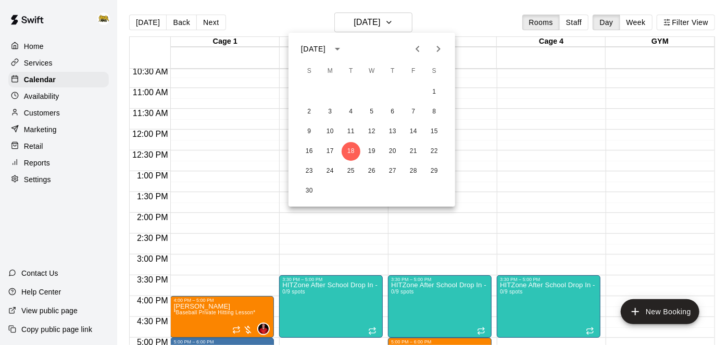
click at [496, 157] on div at bounding box center [363, 172] width 727 height 345
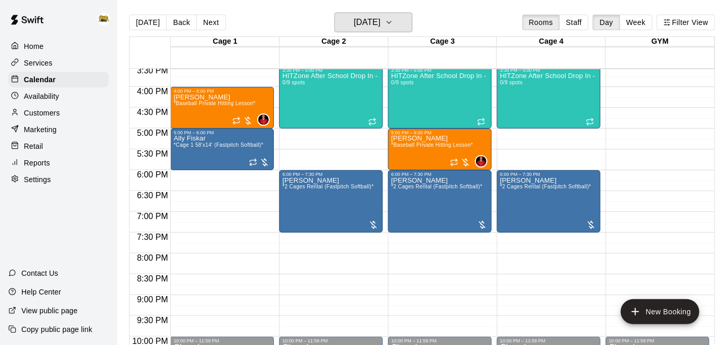
scroll to position [649, 0]
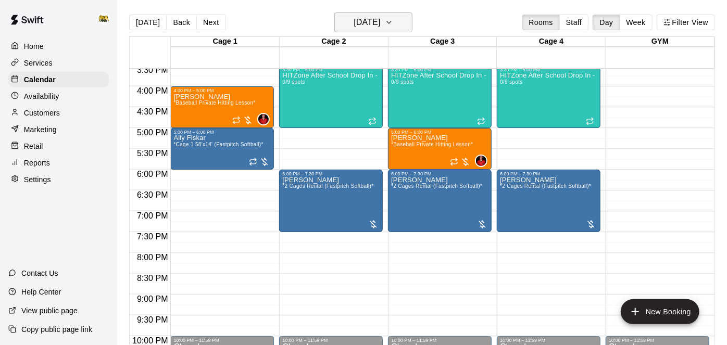
click at [380, 27] on h6 "Tuesday Nov 18" at bounding box center [367, 22] width 27 height 15
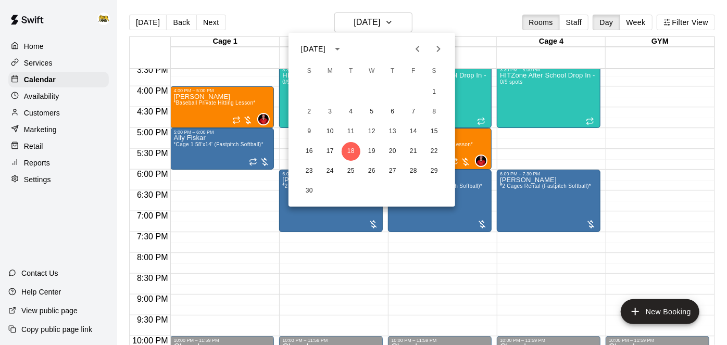
click at [636, 311] on div at bounding box center [363, 172] width 727 height 345
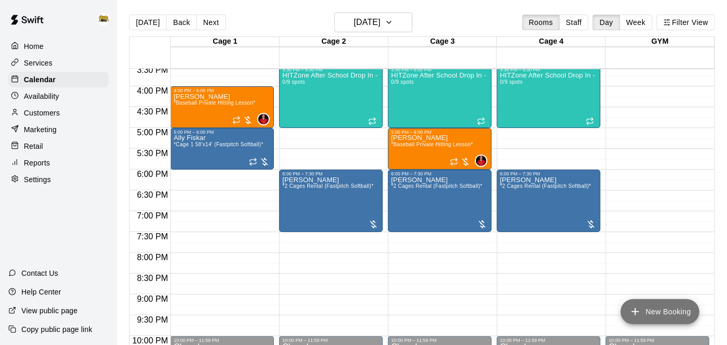
click at [637, 317] on icon "add" at bounding box center [635, 312] width 12 height 12
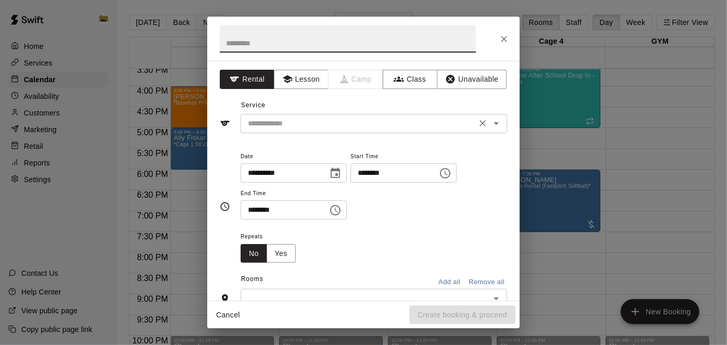
click at [330, 120] on input "text" at bounding box center [359, 123] width 230 height 13
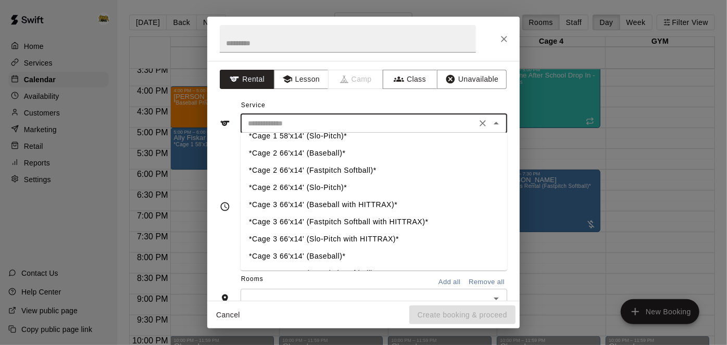
scroll to position [51, 0]
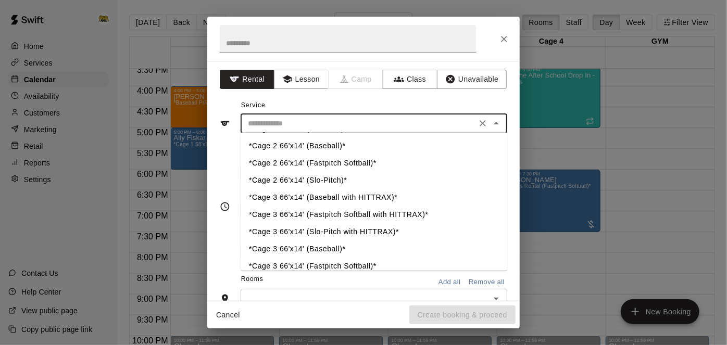
click at [337, 237] on li "*Cage 3 66'x14' (Slo-Pitch with HITTRAX)*" at bounding box center [374, 231] width 267 height 17
type input "**********"
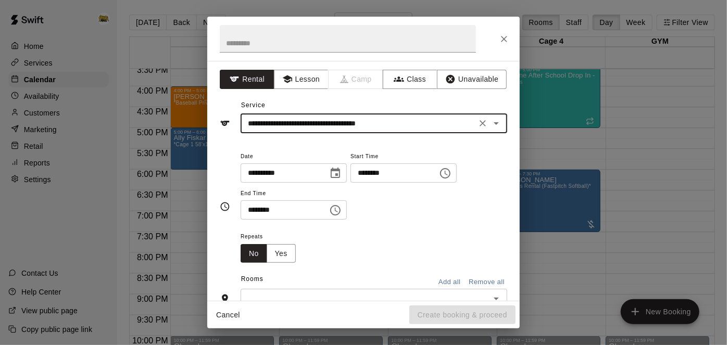
click at [350, 183] on input "********" at bounding box center [390, 173] width 80 height 19
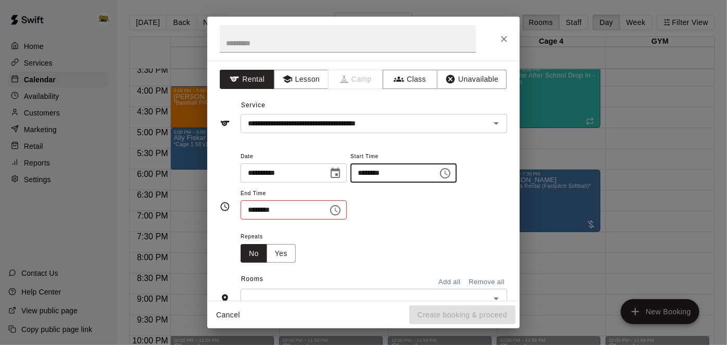
type input "********"
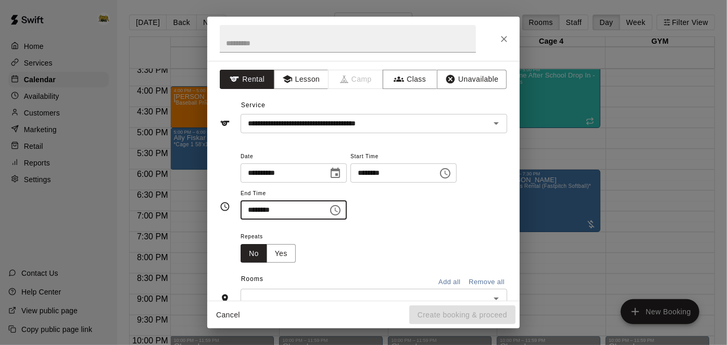
type input "********"
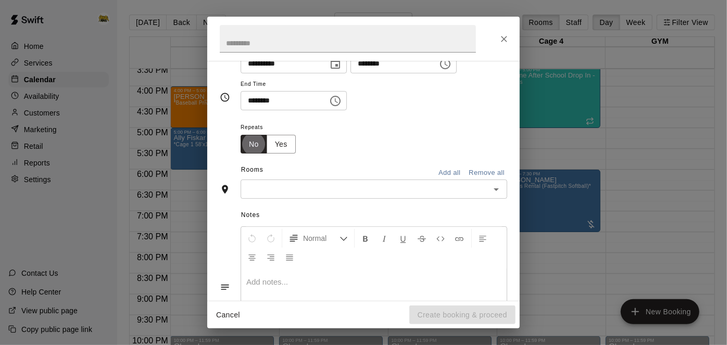
scroll to position [111, 0]
click at [495, 195] on button "Open" at bounding box center [496, 188] width 15 height 15
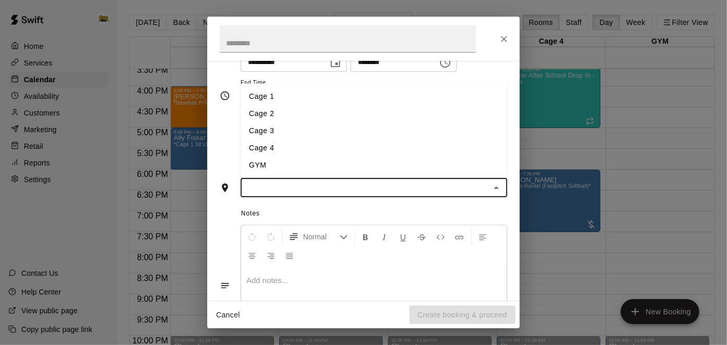
click at [306, 140] on li "Cage 3" at bounding box center [374, 130] width 267 height 17
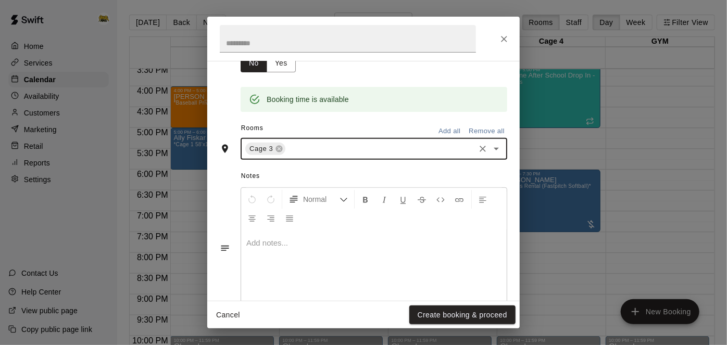
scroll to position [218, 0]
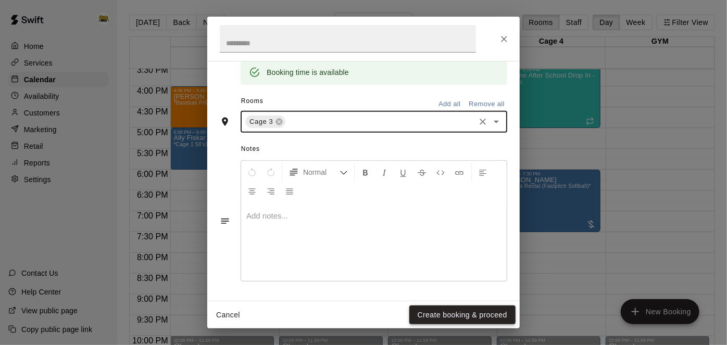
click at [450, 313] on button "Create booking & proceed" at bounding box center [462, 315] width 106 height 19
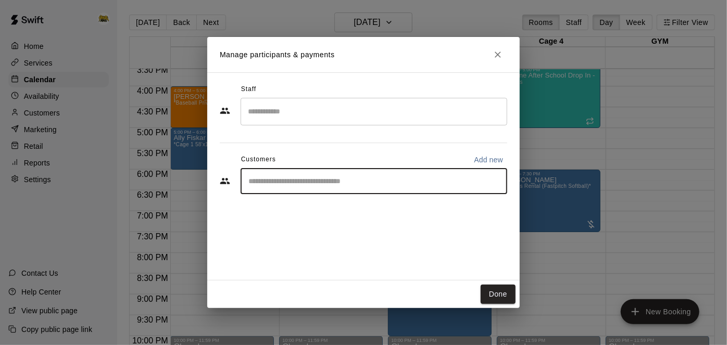
click at [449, 185] on input "Start typing to search customers..." at bounding box center [373, 181] width 257 height 10
type input "****"
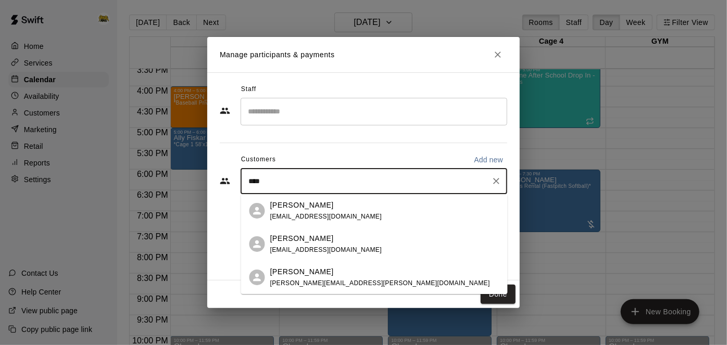
click at [336, 269] on div "Meghan Meldrum" at bounding box center [380, 272] width 220 height 11
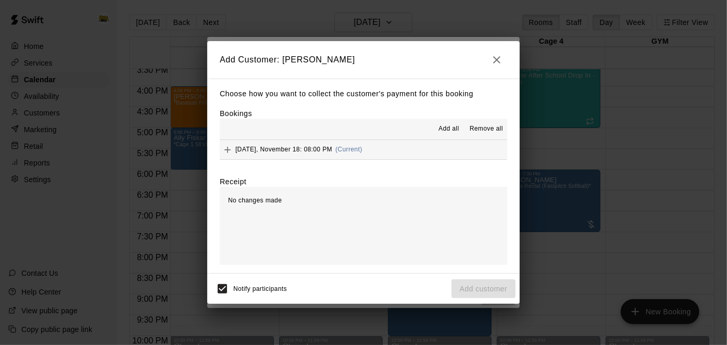
click at [434, 155] on button "Tuesday, November 18: 08:00 PM (Current)" at bounding box center [363, 149] width 287 height 19
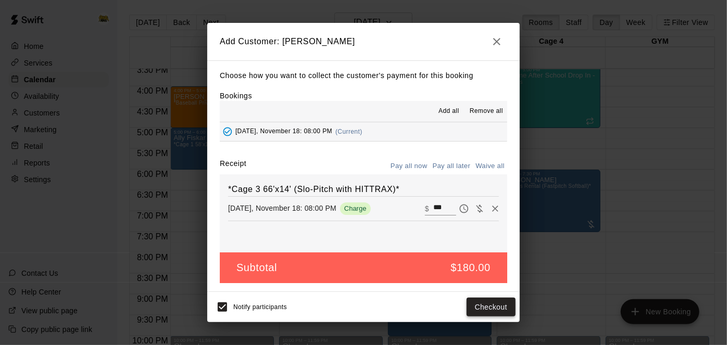
click at [471, 313] on button "Checkout" at bounding box center [491, 307] width 49 height 19
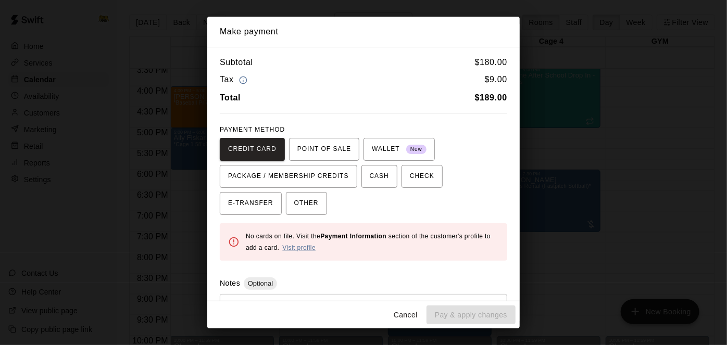
click at [404, 311] on button "Cancel" at bounding box center [405, 315] width 33 height 19
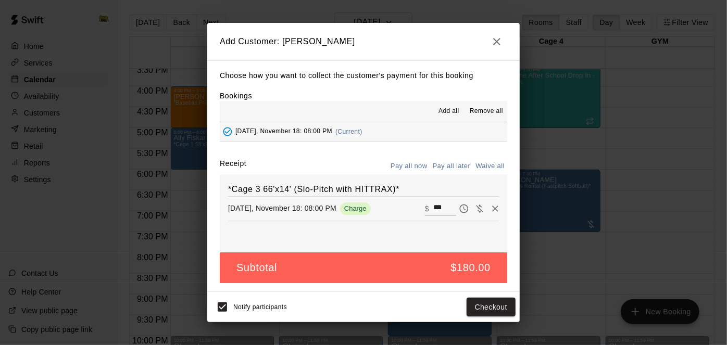
click at [496, 43] on icon "button" at bounding box center [496, 41] width 7 height 7
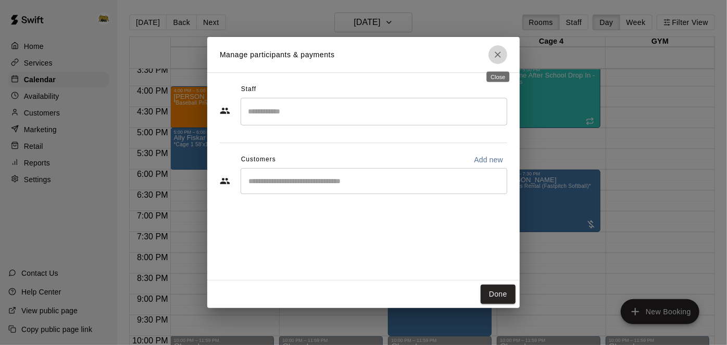
click at [495, 56] on icon "Close" at bounding box center [498, 54] width 10 height 10
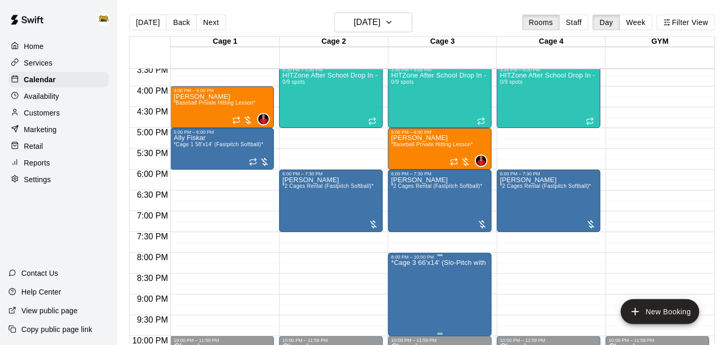
click at [403, 321] on icon "delete" at bounding box center [401, 319] width 7 height 9
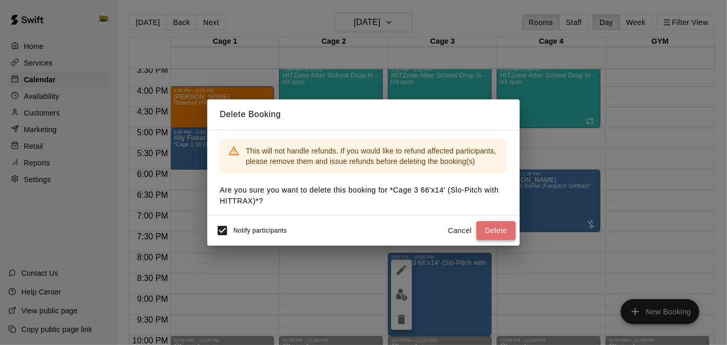
click at [493, 231] on button "Delete" at bounding box center [495, 230] width 39 height 19
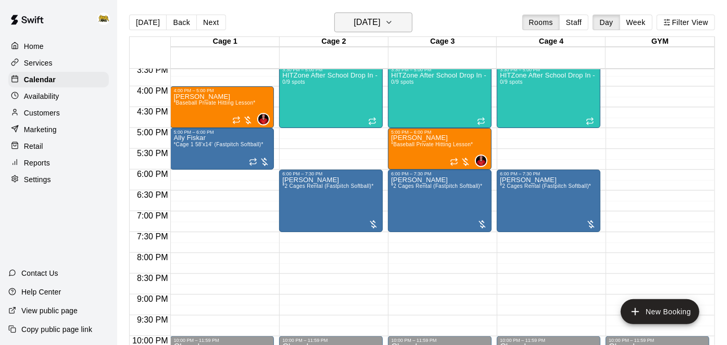
click at [369, 19] on h6 "Tuesday Nov 18" at bounding box center [367, 22] width 27 height 15
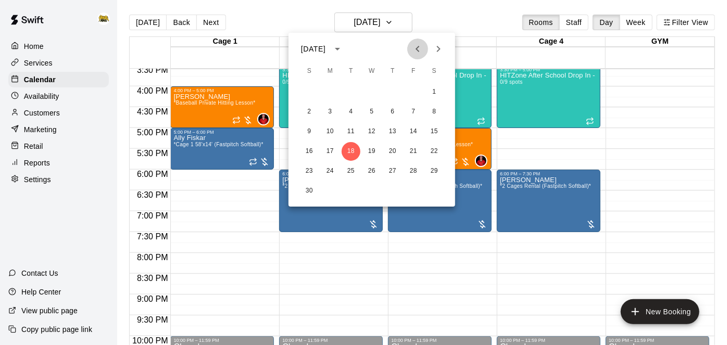
click at [421, 46] on icon "Previous month" at bounding box center [417, 49] width 12 height 12
click at [353, 134] on button "14" at bounding box center [351, 131] width 19 height 19
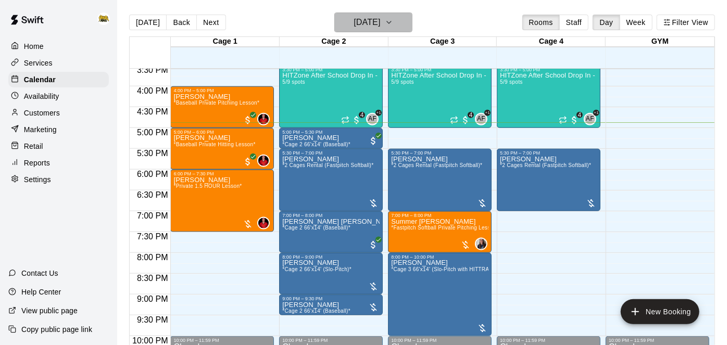
click at [412, 19] on button "[DATE]" at bounding box center [373, 22] width 78 height 20
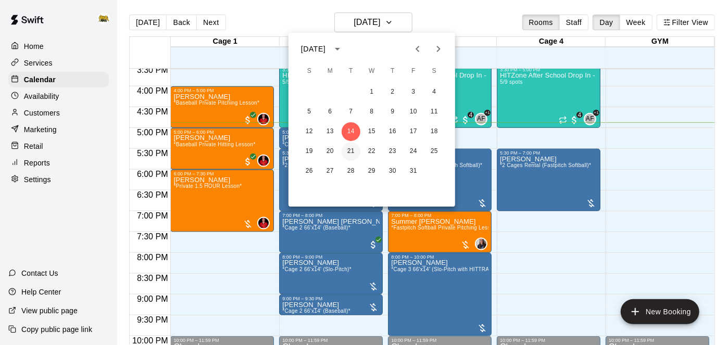
click at [350, 151] on button "21" at bounding box center [351, 151] width 19 height 19
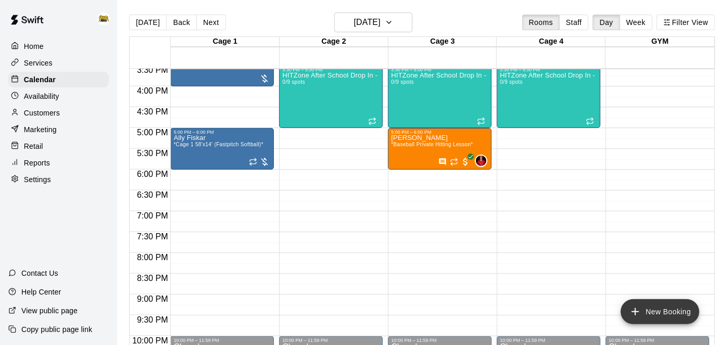
click at [634, 312] on icon "add" at bounding box center [635, 311] width 7 height 7
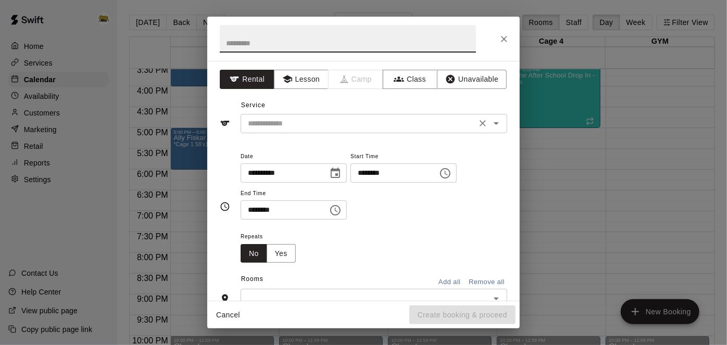
click at [285, 129] on input "text" at bounding box center [359, 123] width 230 height 13
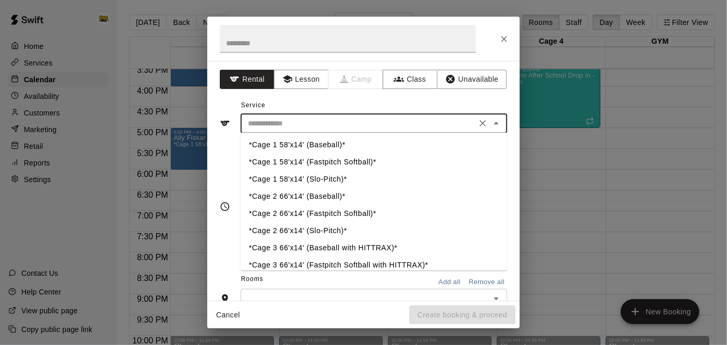
click at [335, 182] on li "*Cage 1 58'x14' (Slo-Pitch)*" at bounding box center [374, 179] width 267 height 17
type input "**********"
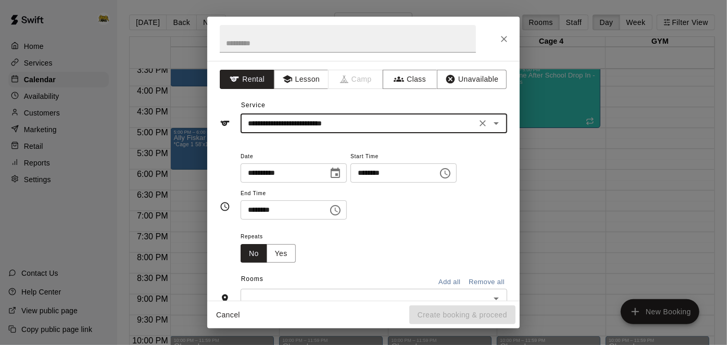
click at [350, 183] on input "********" at bounding box center [390, 173] width 80 height 19
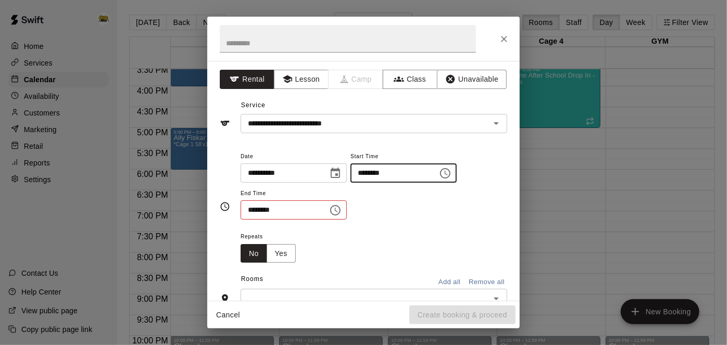
type input "********"
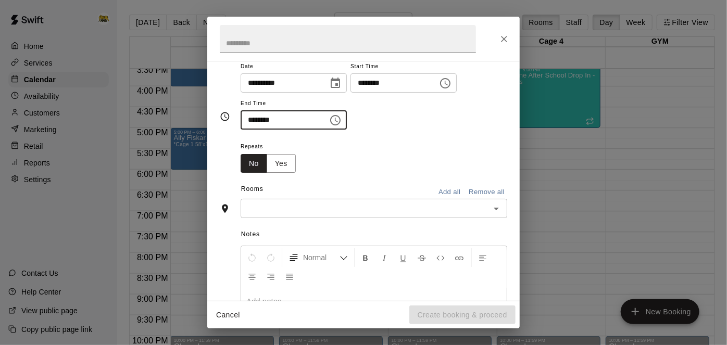
scroll to position [86, 0]
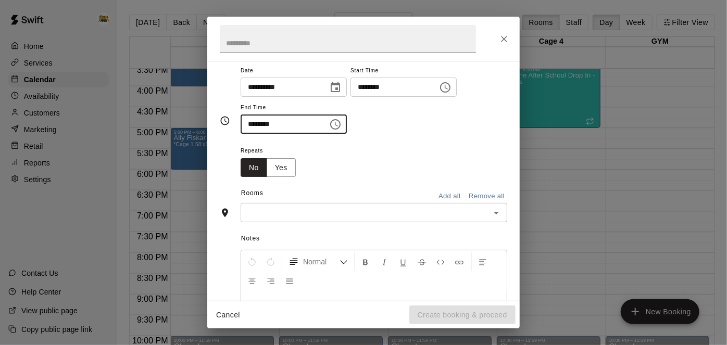
click at [493, 219] on icon "Open" at bounding box center [496, 213] width 12 height 12
type input "********"
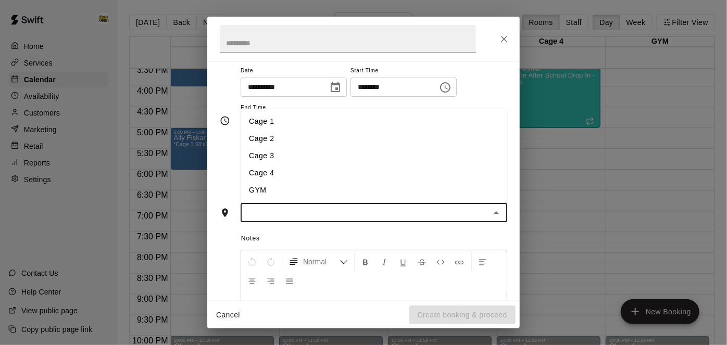
click at [323, 130] on li "Cage 1" at bounding box center [374, 121] width 267 height 17
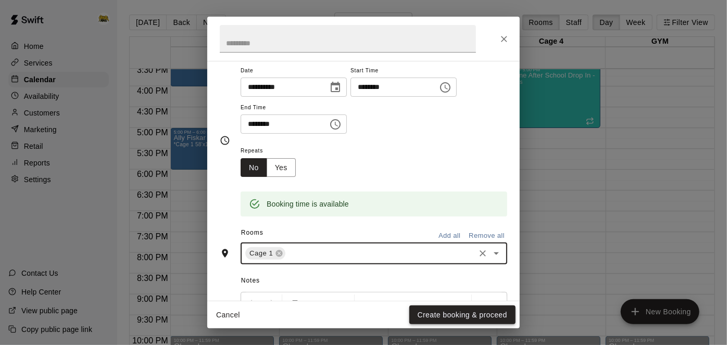
click at [429, 320] on button "Create booking & proceed" at bounding box center [462, 315] width 106 height 19
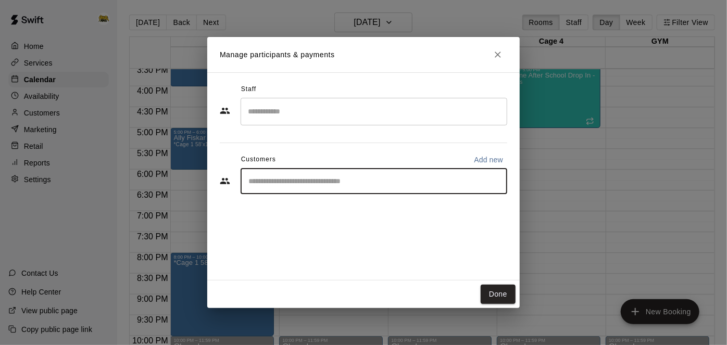
click at [445, 184] on input "Start typing to search customers..." at bounding box center [373, 181] width 257 height 10
type input "****"
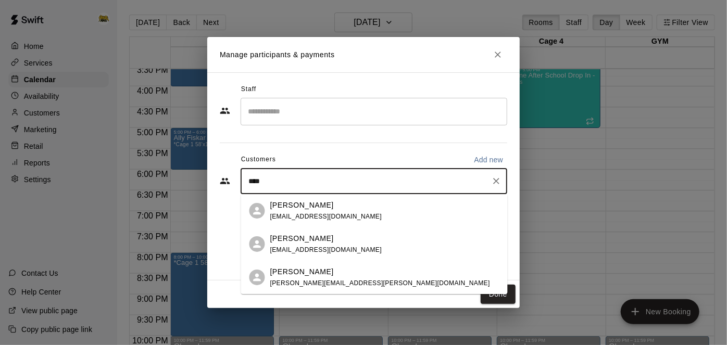
click at [389, 268] on div "Meghan Meldrum meghan.ashleigh@icloud.com" at bounding box center [384, 278] width 229 height 22
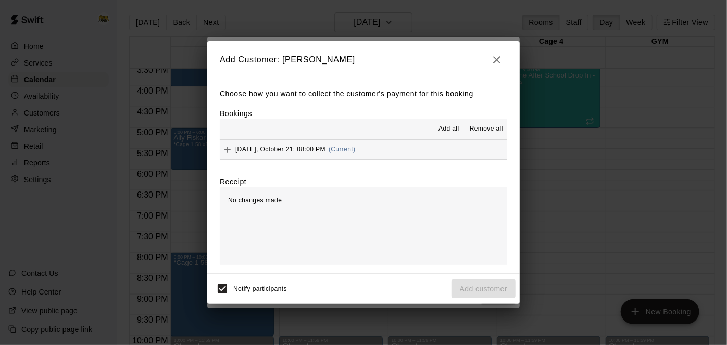
click at [419, 149] on button "Tuesday, October 21: 08:00 PM (Current)" at bounding box center [363, 149] width 287 height 19
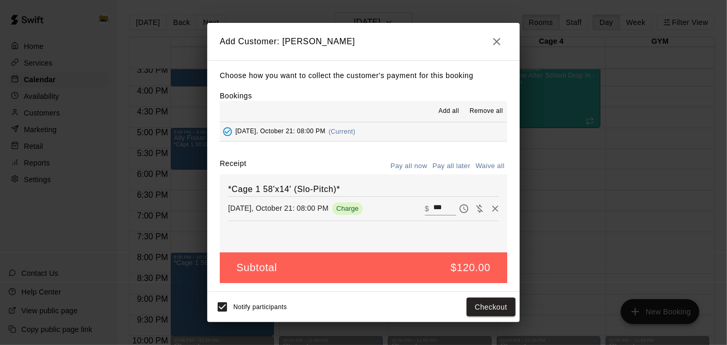
click at [491, 43] on icon "button" at bounding box center [497, 41] width 12 height 12
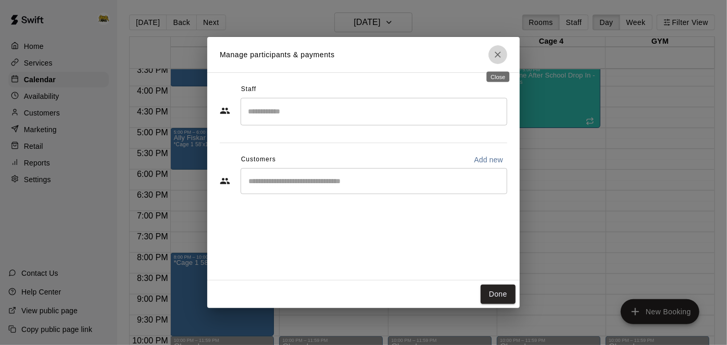
click at [502, 57] on icon "Close" at bounding box center [498, 54] width 10 height 10
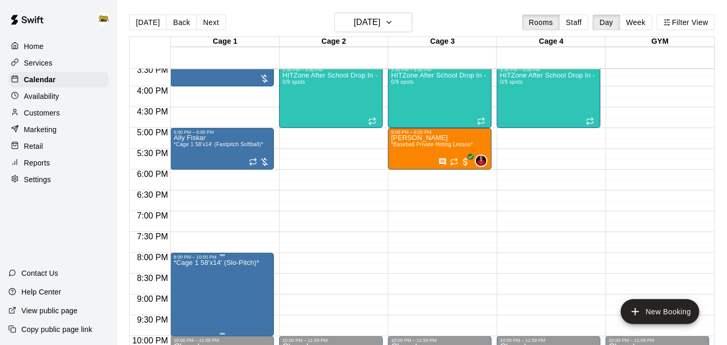
click at [177, 321] on icon "delete" at bounding box center [183, 319] width 12 height 12
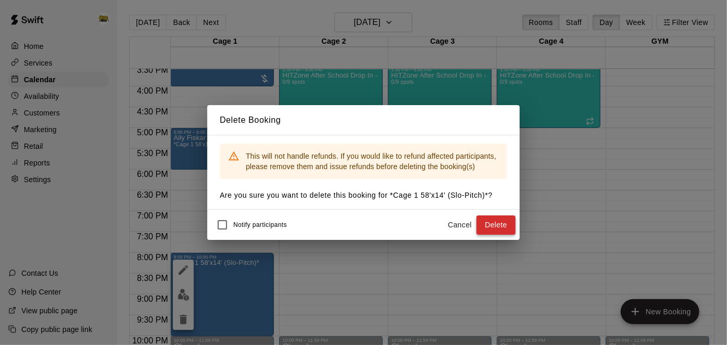
click at [508, 227] on button "Delete" at bounding box center [495, 225] width 39 height 19
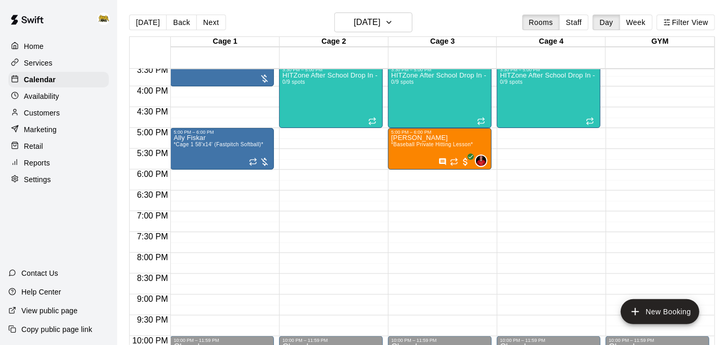
click at [42, 40] on div "Home" at bounding box center [58, 47] width 101 height 16
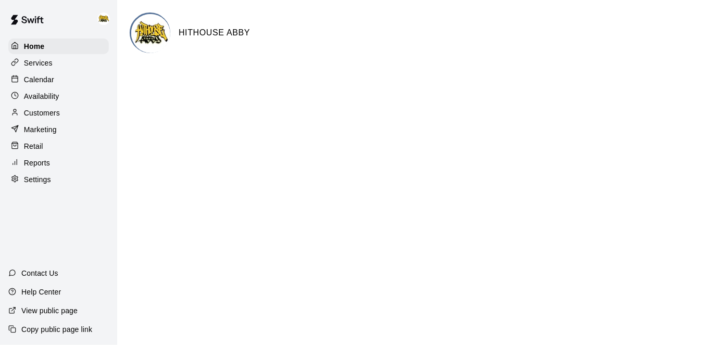
click at [17, 85] on div "Calendar" at bounding box center [58, 80] width 101 height 16
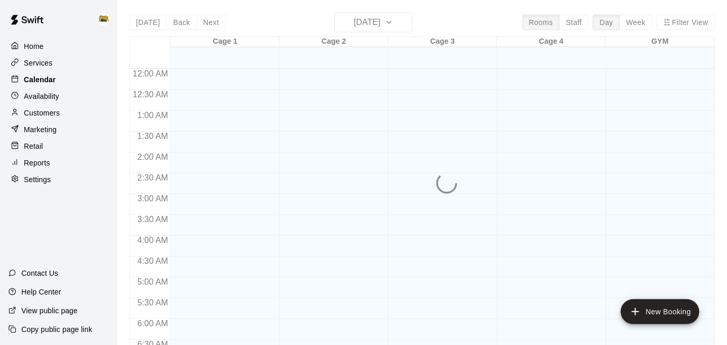
scroll to position [680, 0]
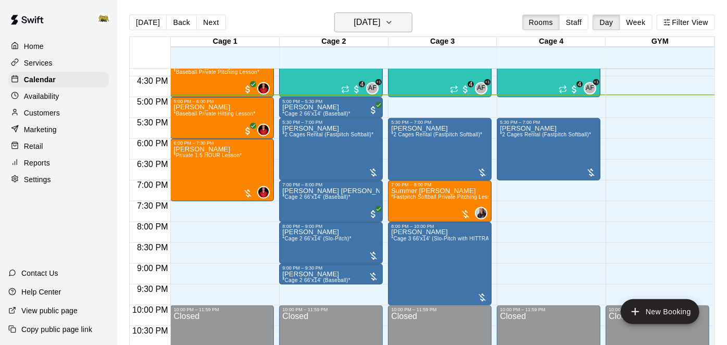
click at [393, 19] on icon "button" at bounding box center [389, 22] width 8 height 12
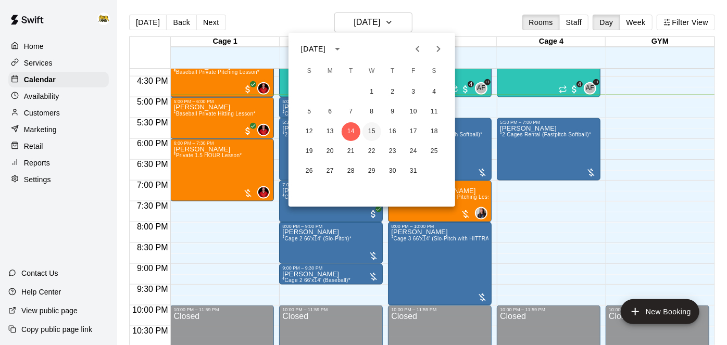
click at [370, 136] on button "15" at bounding box center [371, 131] width 19 height 19
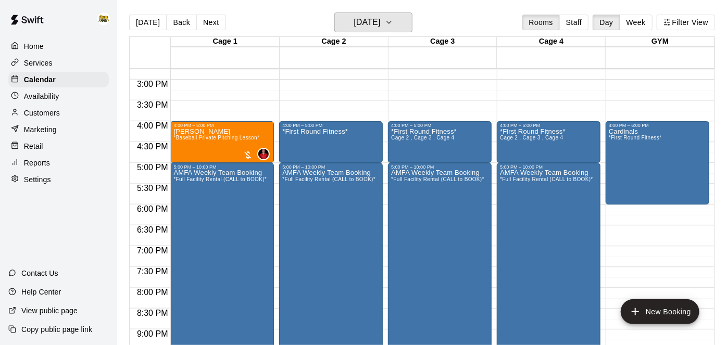
scroll to position [612, 0]
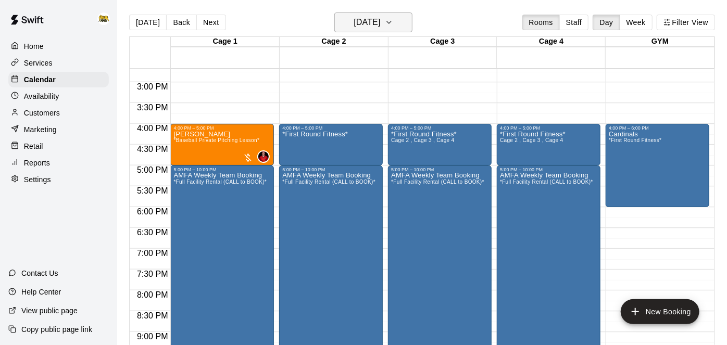
click at [354, 27] on h6 "Wednesday Oct 15" at bounding box center [367, 22] width 27 height 15
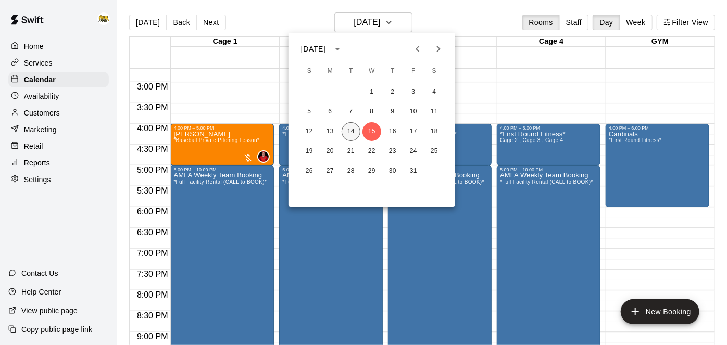
click at [355, 130] on button "14" at bounding box center [351, 131] width 19 height 19
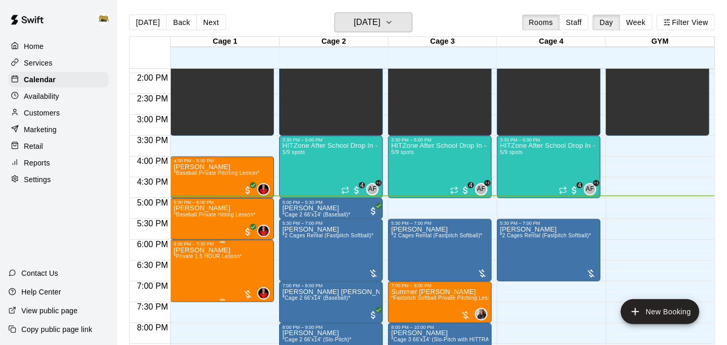
scroll to position [579, 0]
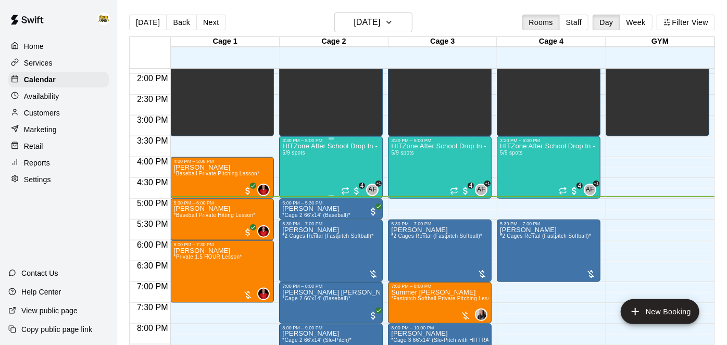
click at [309, 164] on div "HITZone After School Drop In - Registration Required 5/9 spots" at bounding box center [330, 315] width 97 height 345
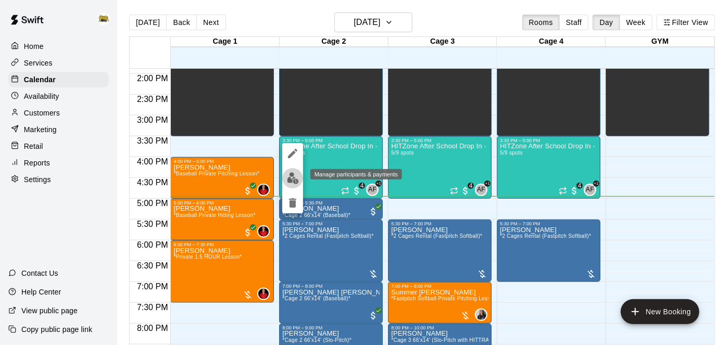
click at [293, 184] on button "edit" at bounding box center [292, 178] width 21 height 20
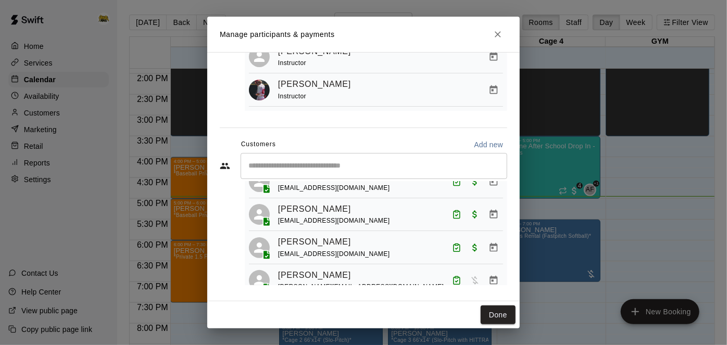
scroll to position [73, 0]
click at [499, 322] on button "Done" at bounding box center [498, 315] width 35 height 19
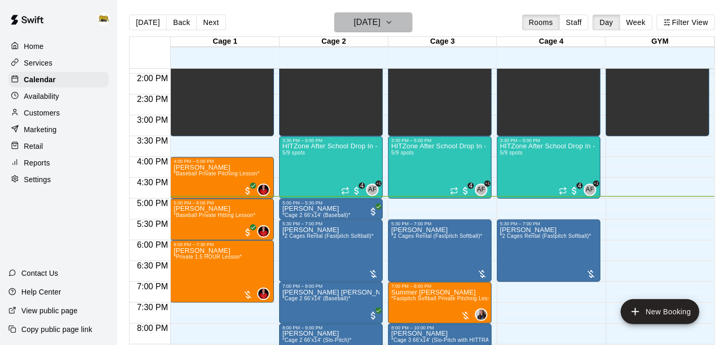
click at [365, 18] on h6 "[DATE]" at bounding box center [367, 22] width 27 height 15
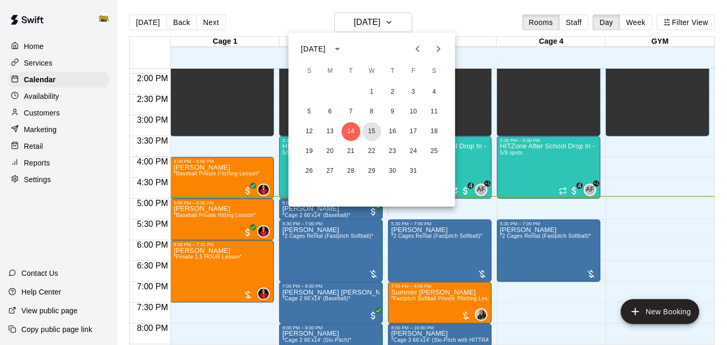
click at [369, 134] on button "15" at bounding box center [371, 131] width 19 height 19
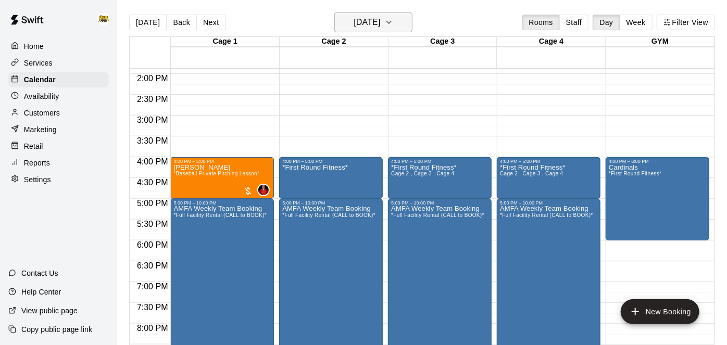
click at [403, 20] on button "Wednesday Oct 15" at bounding box center [373, 22] width 78 height 20
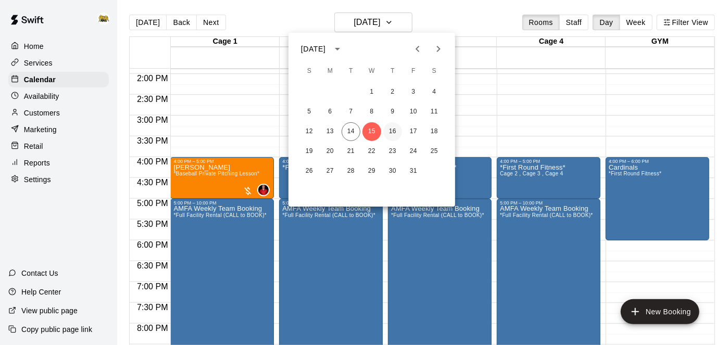
click at [398, 131] on button "16" at bounding box center [392, 131] width 19 height 19
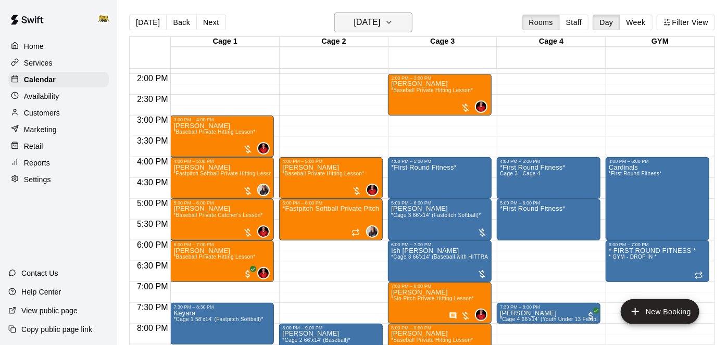
click at [403, 16] on button "Thursday Oct 16" at bounding box center [373, 22] width 78 height 20
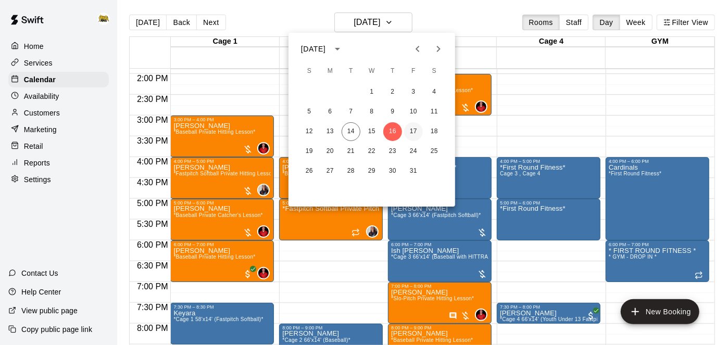
click at [418, 132] on button "17" at bounding box center [413, 131] width 19 height 19
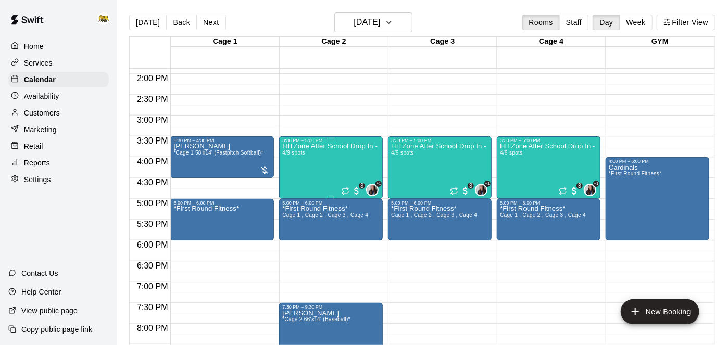
click at [327, 166] on div "HITZone After School Drop In - Registration Required 4/9 spots" at bounding box center [330, 315] width 97 height 345
click at [296, 182] on img "edit" at bounding box center [293, 178] width 12 height 12
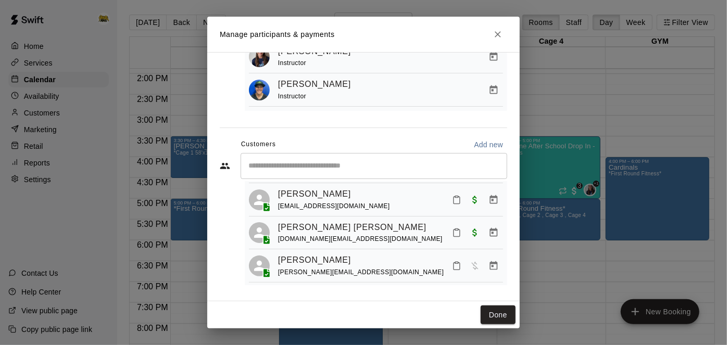
scroll to position [54, 0]
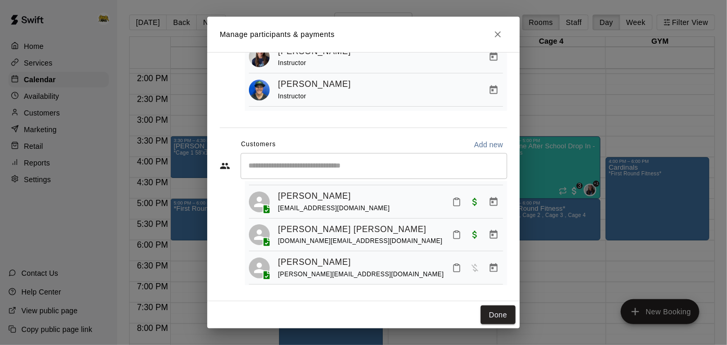
click at [416, 171] on div "​" at bounding box center [374, 166] width 267 height 26
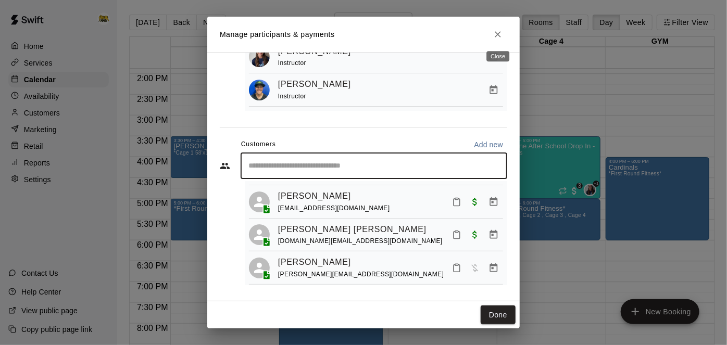
click at [499, 31] on icon "Close" at bounding box center [498, 34] width 10 height 10
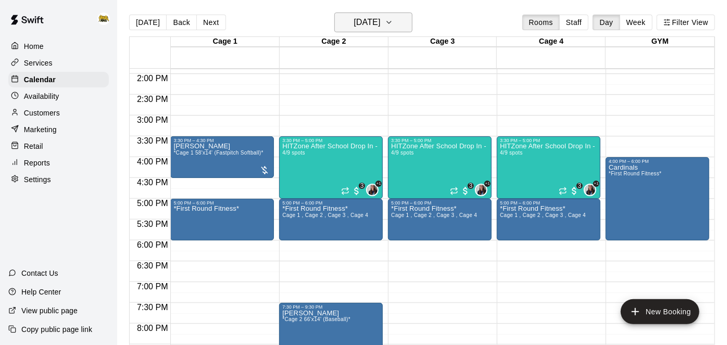
click at [380, 20] on h6 "[DATE]" at bounding box center [367, 22] width 27 height 15
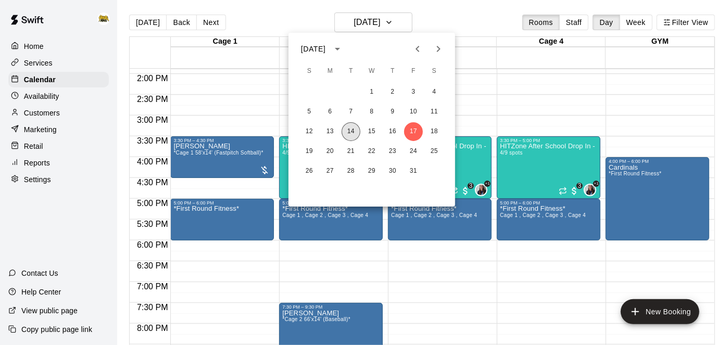
click at [352, 137] on button "14" at bounding box center [351, 131] width 19 height 19
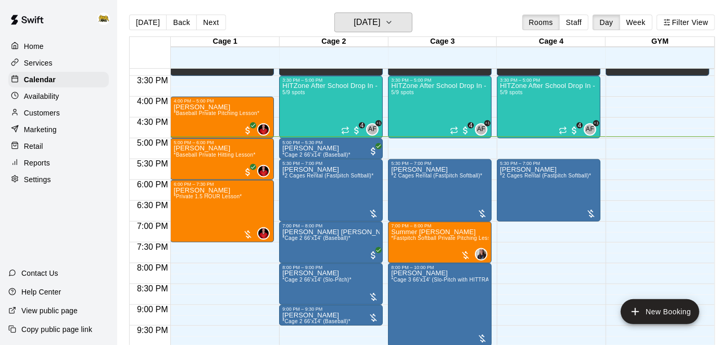
scroll to position [667, 0]
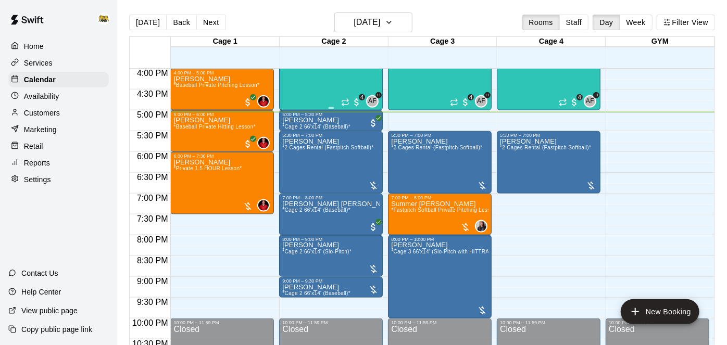
click at [334, 76] on div "HITZone After School Drop In - Registration Required 5/9 spots" at bounding box center [330, 227] width 97 height 345
click at [299, 93] on button "edit" at bounding box center [292, 90] width 21 height 20
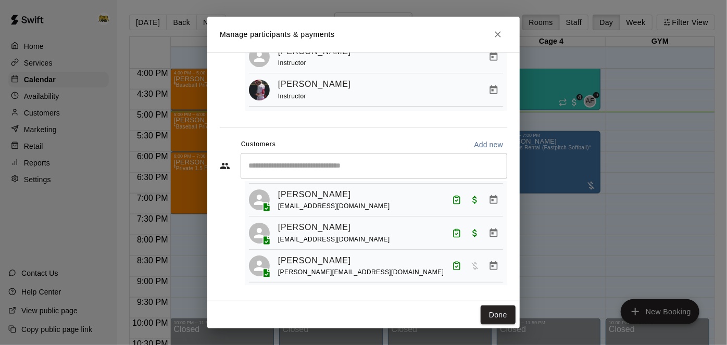
scroll to position [89, 0]
click at [489, 266] on icon "Manage bookings & payment" at bounding box center [493, 266] width 10 height 10
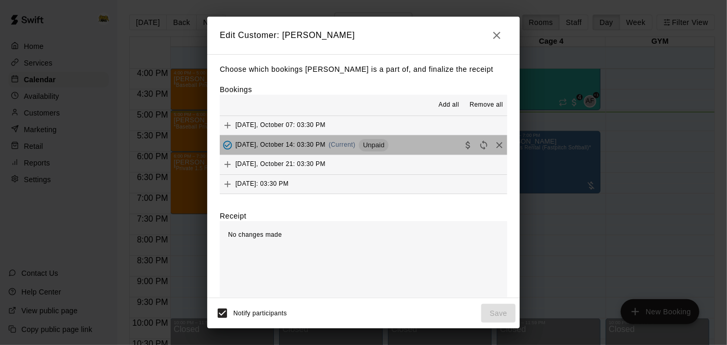
click at [346, 149] on div "Tuesday, October 14: 03:30 PM (Current) Unpaid" at bounding box center [304, 145] width 169 height 16
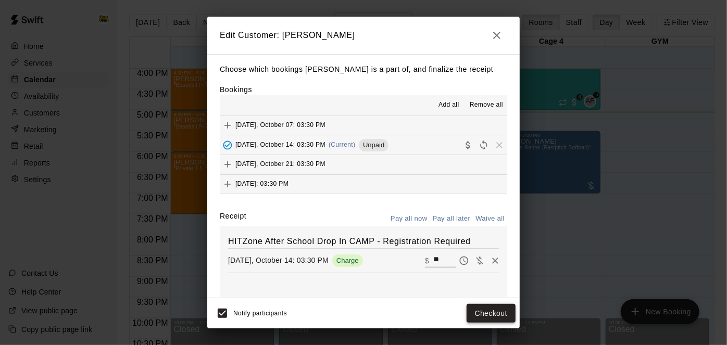
click at [494, 318] on button "Checkout" at bounding box center [491, 313] width 49 height 19
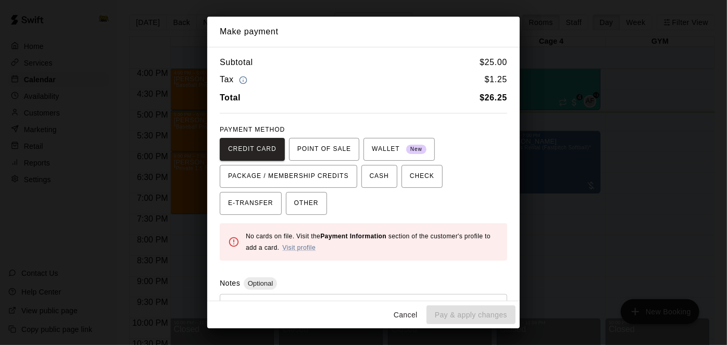
scroll to position [48, 0]
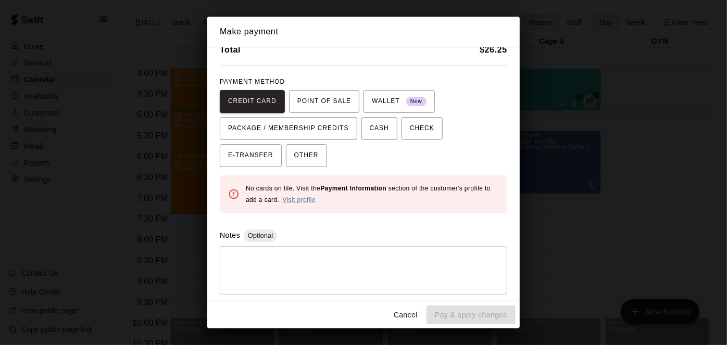
click at [309, 259] on textarea at bounding box center [363, 270] width 273 height 31
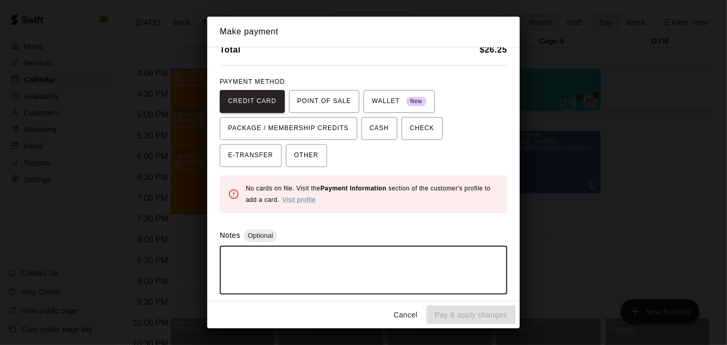
scroll to position [43, 0]
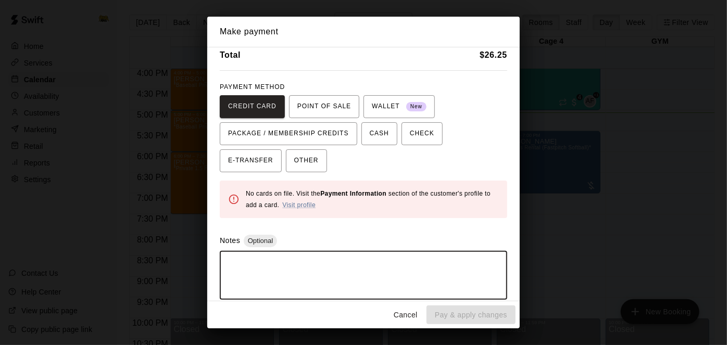
click at [309, 260] on textarea at bounding box center [363, 275] width 273 height 31
type textarea "**********"
click at [247, 172] on div "**********" at bounding box center [363, 174] width 312 height 255
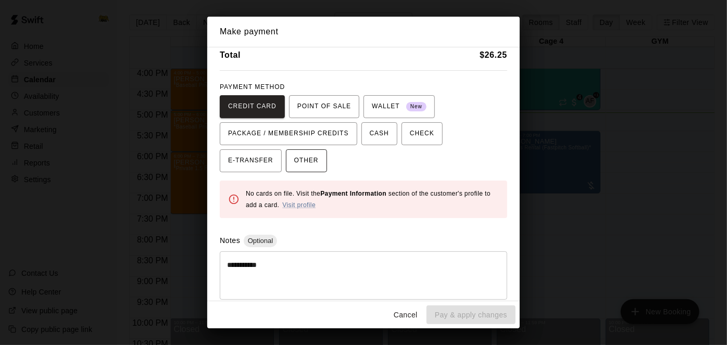
click at [294, 168] on span "OTHER" at bounding box center [306, 161] width 24 height 17
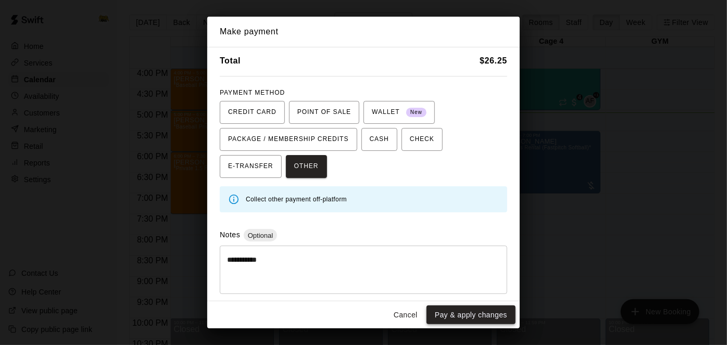
click at [472, 323] on button "Pay & apply changes" at bounding box center [470, 315] width 89 height 19
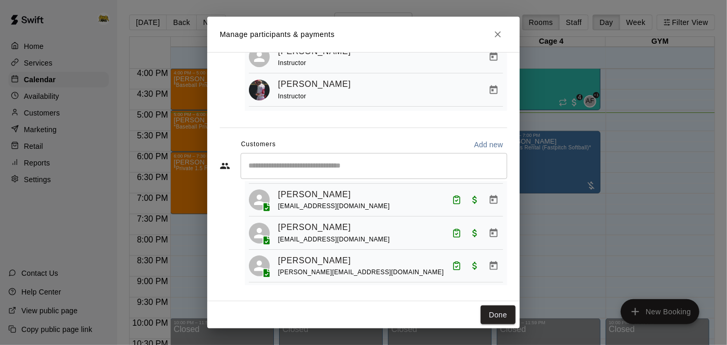
scroll to position [89, 0]
click at [505, 312] on button "Done" at bounding box center [498, 315] width 35 height 19
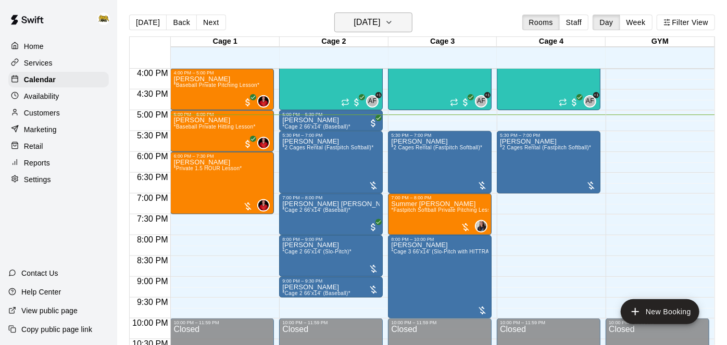
click at [380, 19] on h6 "[DATE]" at bounding box center [367, 22] width 27 height 15
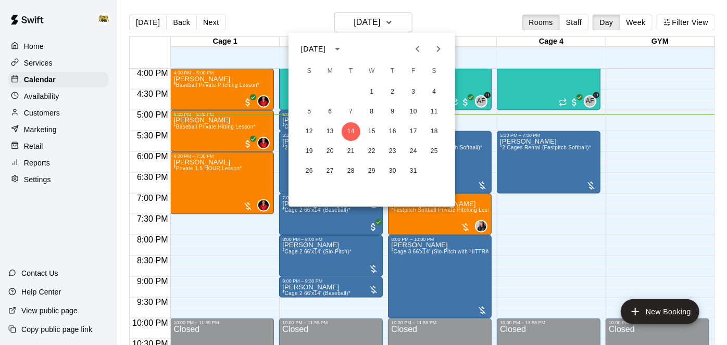
click at [440, 52] on icon "Next month" at bounding box center [438, 49] width 12 height 12
click at [395, 112] on button "6" at bounding box center [392, 112] width 19 height 19
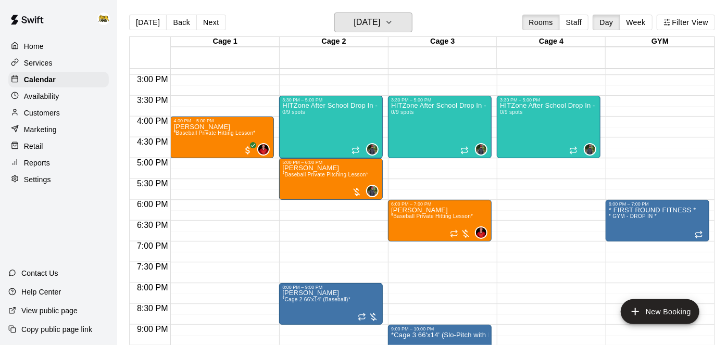
scroll to position [637, 0]
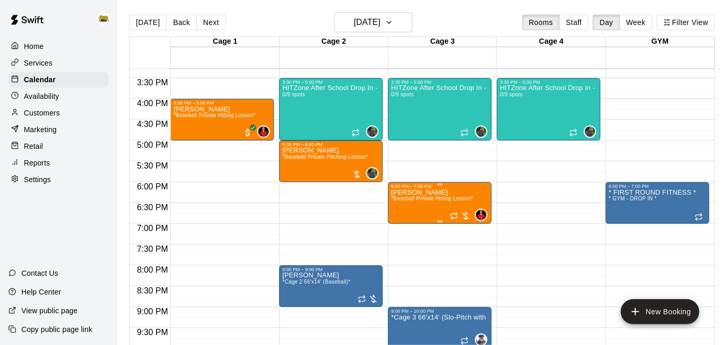
click at [431, 196] on span "*Baseball Private Hitting Lesson*" at bounding box center [432, 199] width 82 height 6
click at [402, 206] on icon "edit" at bounding box center [401, 206] width 9 height 9
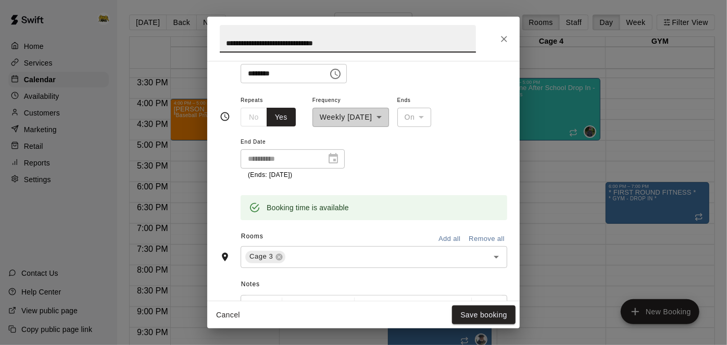
scroll to position [177, 0]
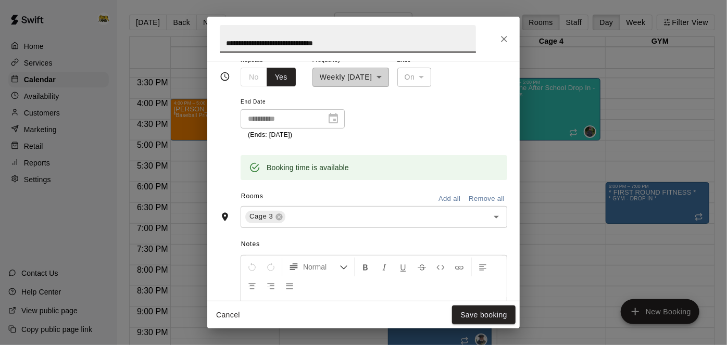
click at [234, 314] on button "Cancel" at bounding box center [227, 315] width 33 height 19
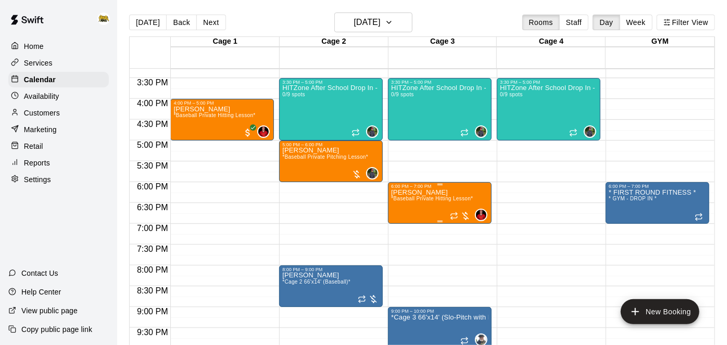
click at [401, 199] on icon "edit" at bounding box center [401, 199] width 9 height 9
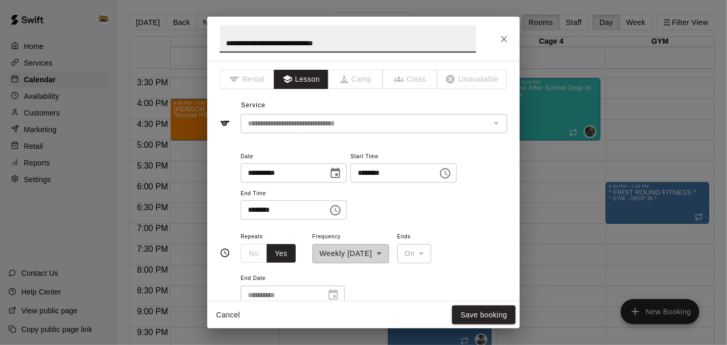
click at [218, 318] on button "Cancel" at bounding box center [227, 315] width 33 height 19
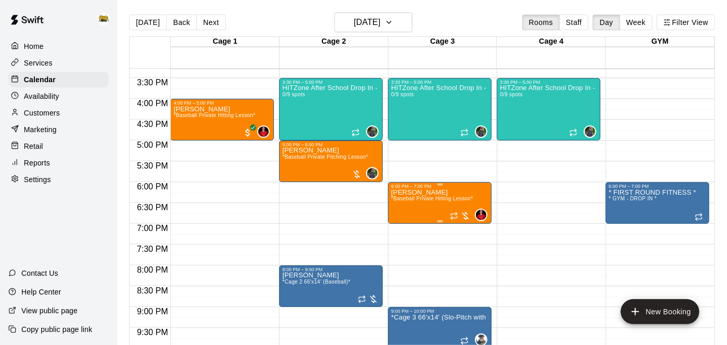
click at [438, 201] on span "*Baseball Private Hitting Lesson*" at bounding box center [432, 199] width 82 height 6
click at [399, 210] on icon "edit" at bounding box center [401, 206] width 9 height 9
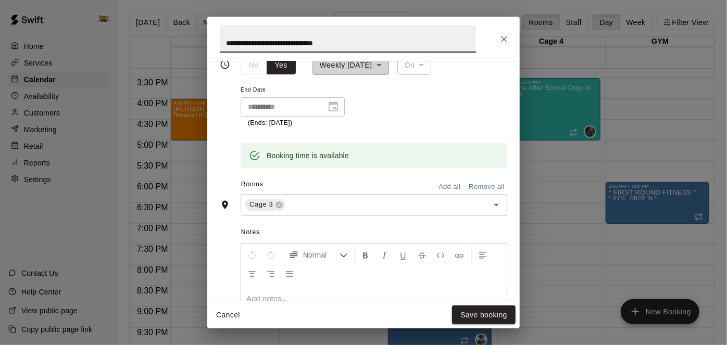
scroll to position [189, 0]
click at [497, 195] on button "Remove all" at bounding box center [486, 187] width 41 height 16
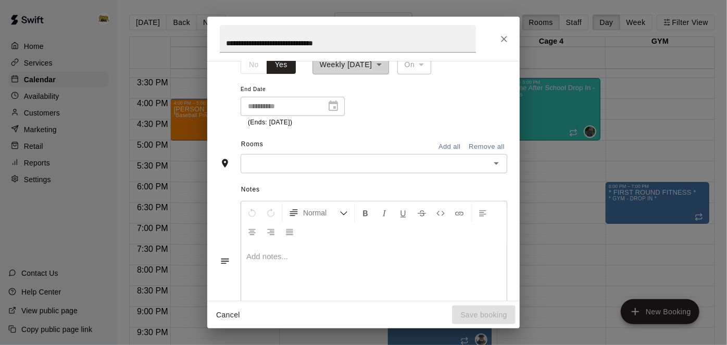
scroll to position [169, 0]
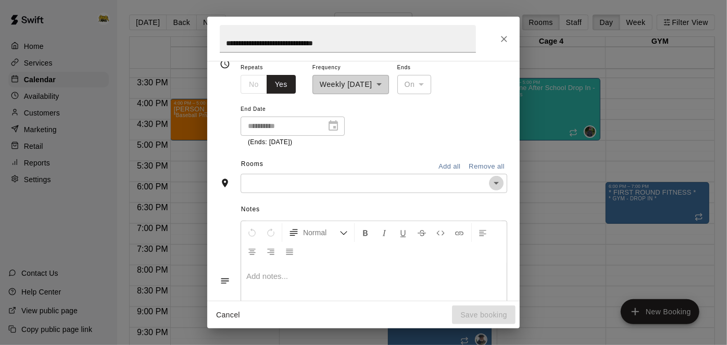
click at [497, 190] on icon "Open" at bounding box center [496, 183] width 12 height 12
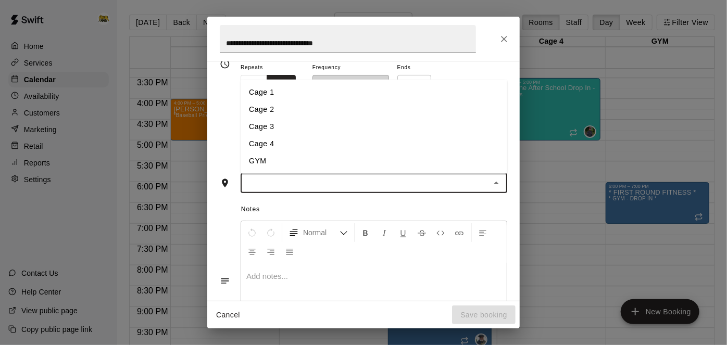
click at [386, 101] on li "Cage 1" at bounding box center [374, 92] width 267 height 17
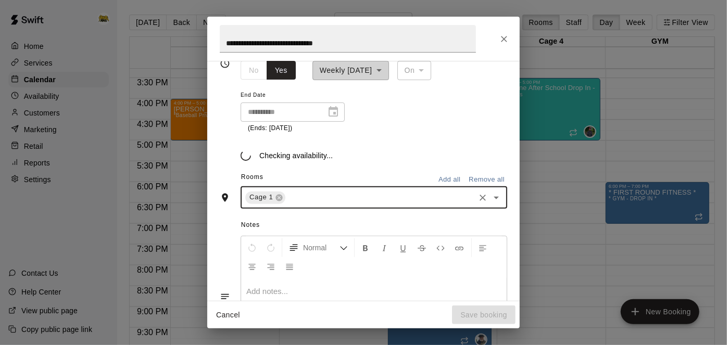
scroll to position [189, 0]
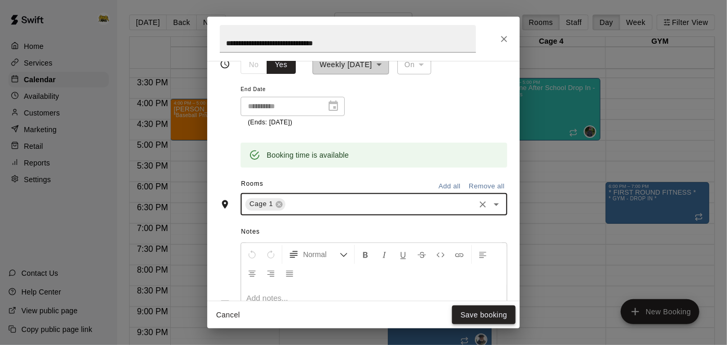
click at [466, 316] on button "Save booking" at bounding box center [484, 315] width 64 height 19
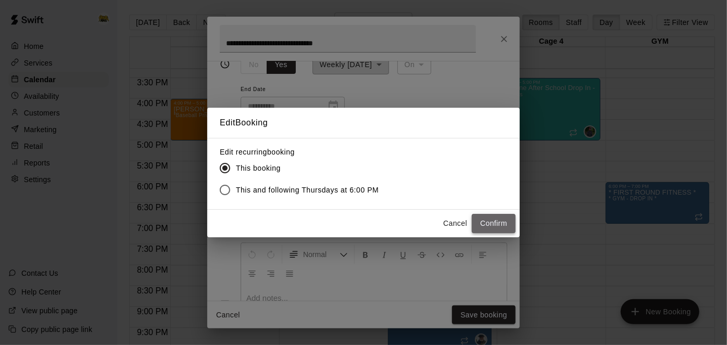
click at [505, 221] on button "Confirm" at bounding box center [494, 223] width 44 height 19
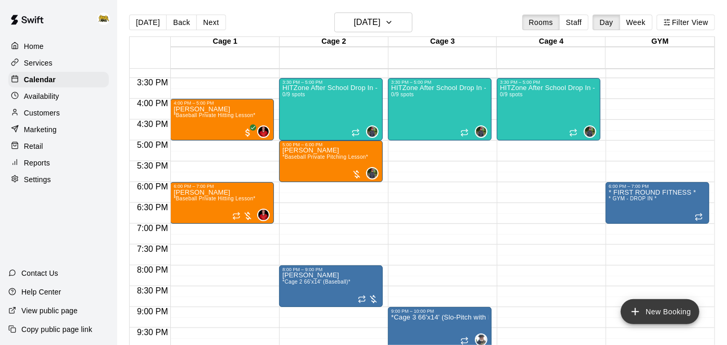
click at [654, 312] on button "New Booking" at bounding box center [660, 311] width 79 height 25
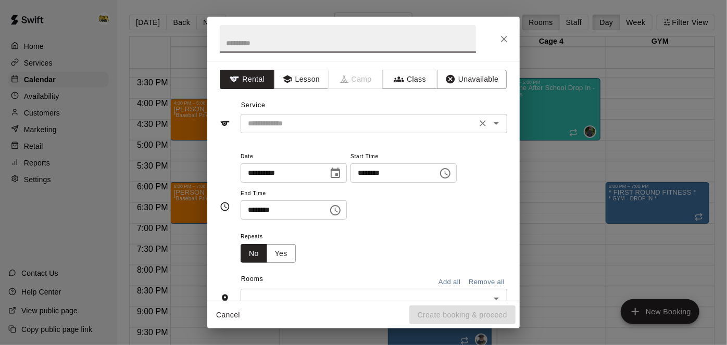
click at [350, 128] on input "text" at bounding box center [359, 123] width 230 height 13
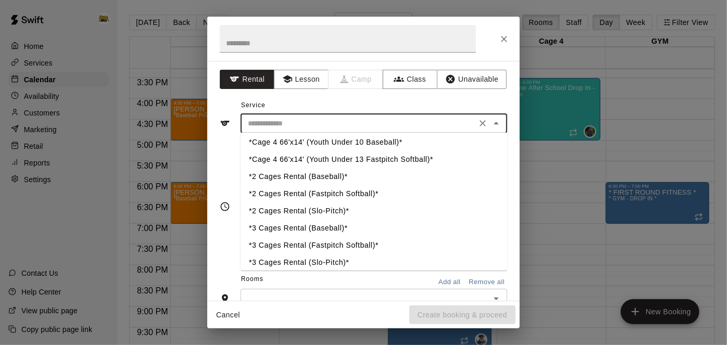
scroll to position [210, 0]
click at [329, 193] on li "*2 Cages Rental (Fastpitch Softball)*" at bounding box center [374, 192] width 267 height 17
type input "**********"
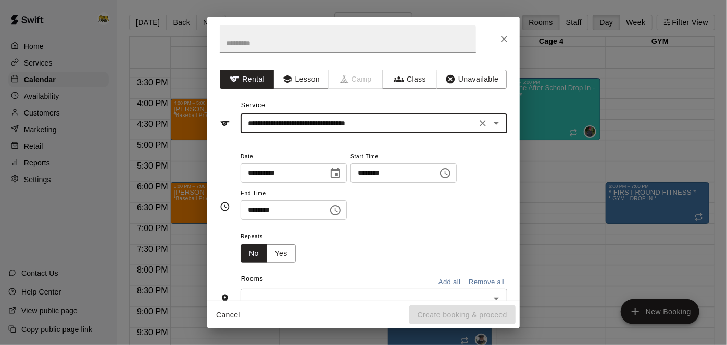
click at [350, 183] on input "********" at bounding box center [390, 173] width 80 height 19
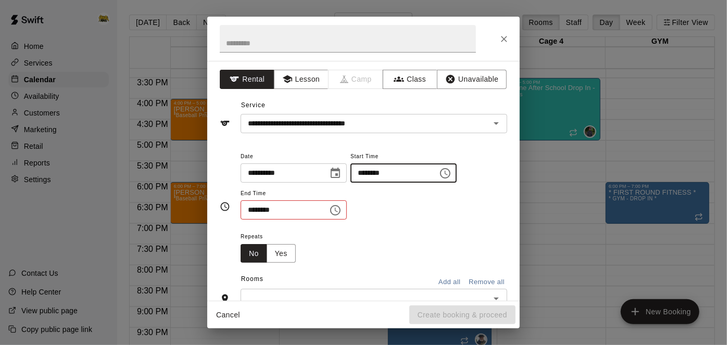
type input "********"
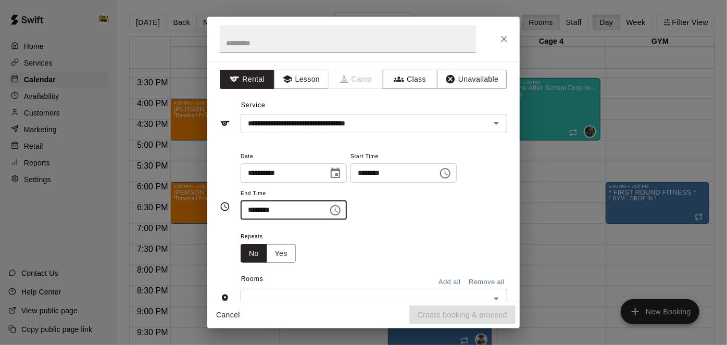
type input "********"
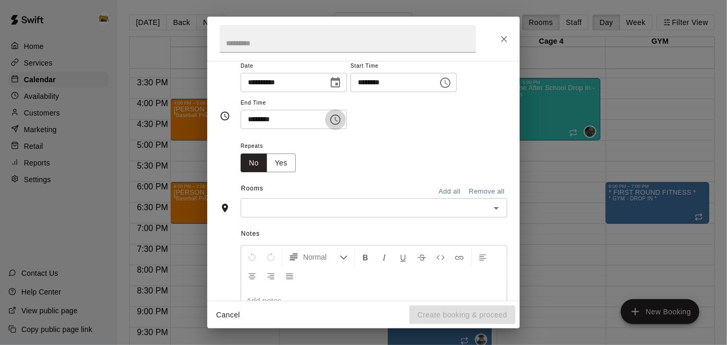
scroll to position [117, 0]
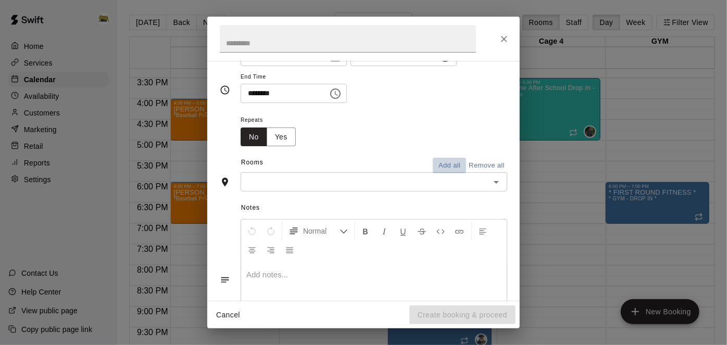
click at [458, 174] on button "Add all" at bounding box center [449, 166] width 33 height 16
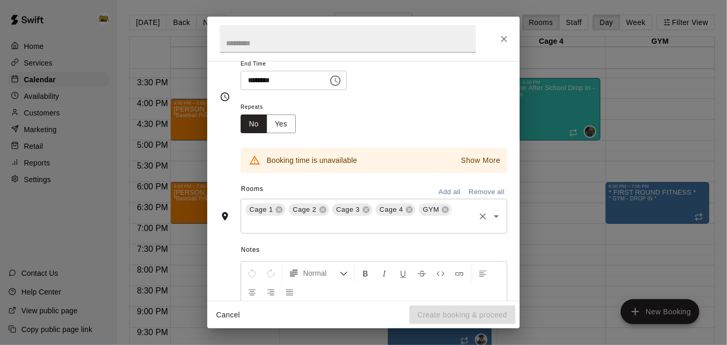
scroll to position [136, 0]
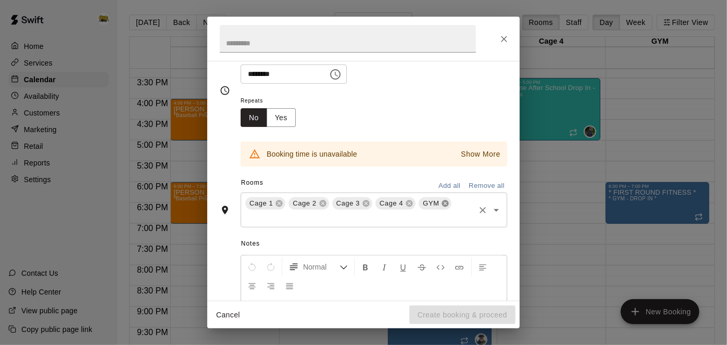
click at [442, 207] on icon at bounding box center [445, 203] width 7 height 7
click at [277, 207] on icon at bounding box center [279, 203] width 7 height 7
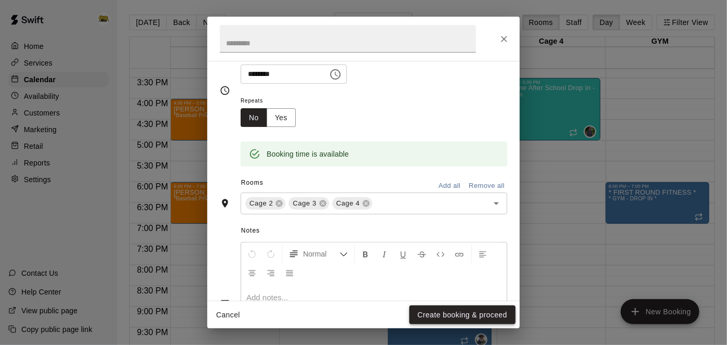
click at [450, 317] on button "Create booking & proceed" at bounding box center [462, 315] width 106 height 19
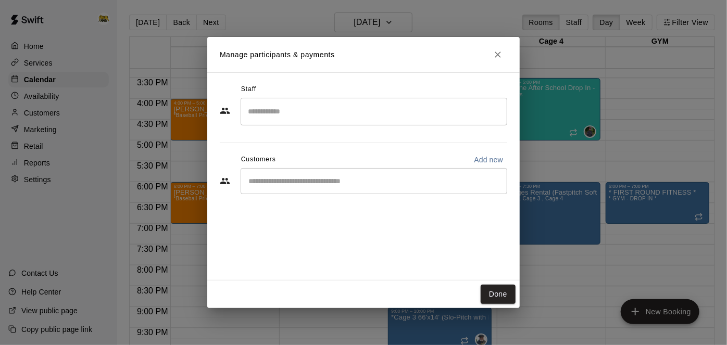
click at [414, 176] on input "Start typing to search customers..." at bounding box center [373, 181] width 257 height 10
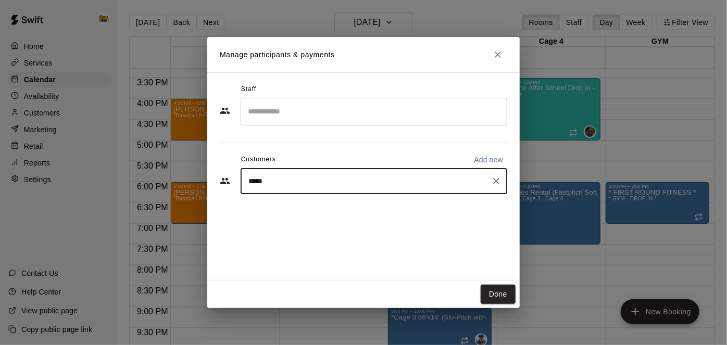
type input "******"
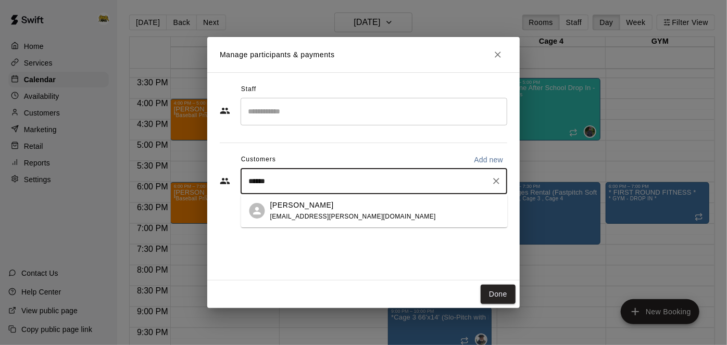
click at [328, 212] on div "Gail Holotuk gholotuk@shaw.ca" at bounding box center [384, 211] width 229 height 22
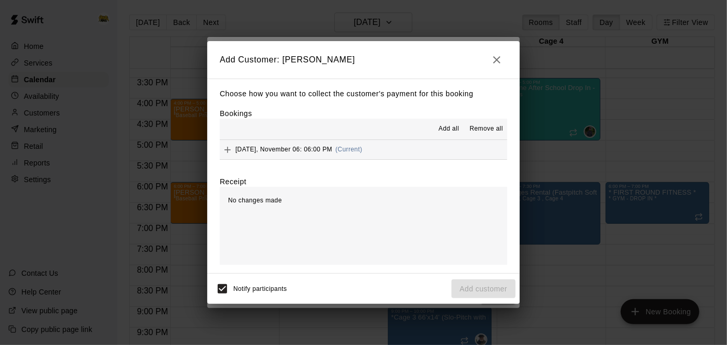
click at [421, 155] on button "Thursday, November 06: 06:00 PM (Current)" at bounding box center [363, 149] width 287 height 19
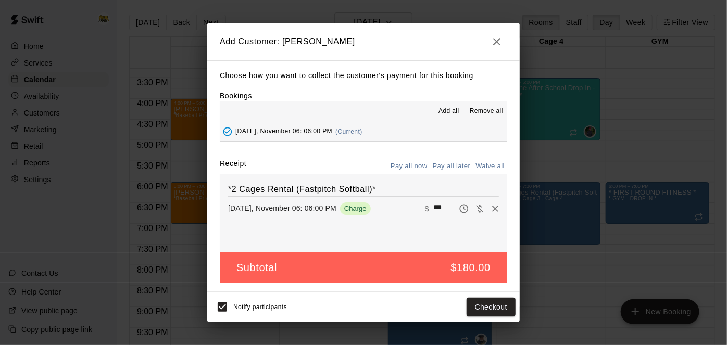
click at [454, 162] on button "Pay all later" at bounding box center [451, 166] width 43 height 16
click at [471, 308] on button "Add customer" at bounding box center [483, 307] width 64 height 19
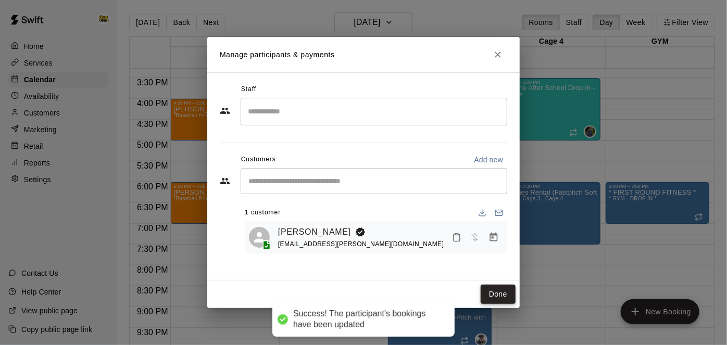
click at [506, 296] on button "Done" at bounding box center [498, 294] width 35 height 19
